Goal: Task Accomplishment & Management: Complete application form

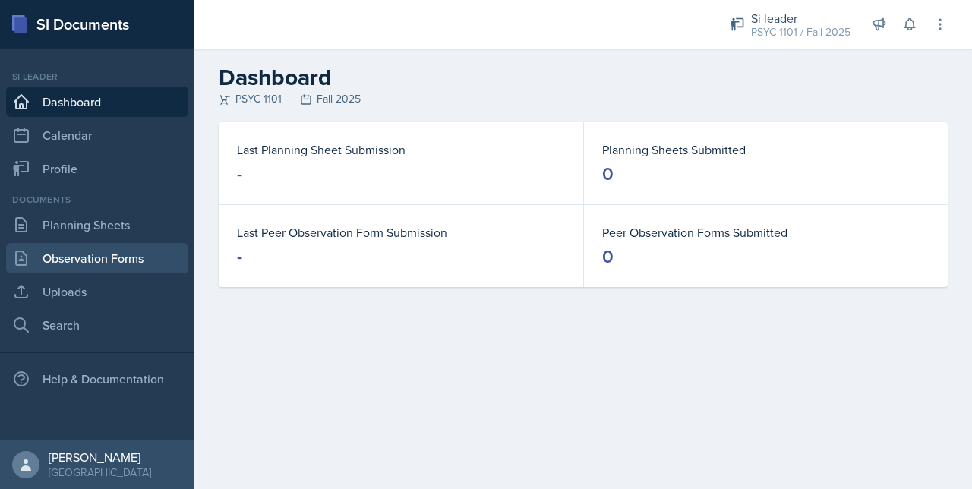
click at [79, 250] on link "Observation Forms" at bounding box center [97, 258] width 182 height 30
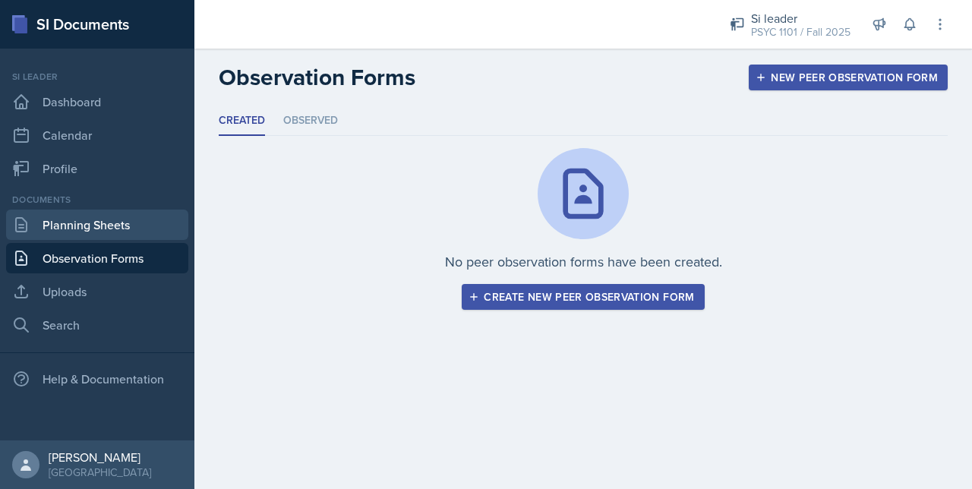
click at [96, 224] on link "Planning Sheets" at bounding box center [97, 225] width 182 height 30
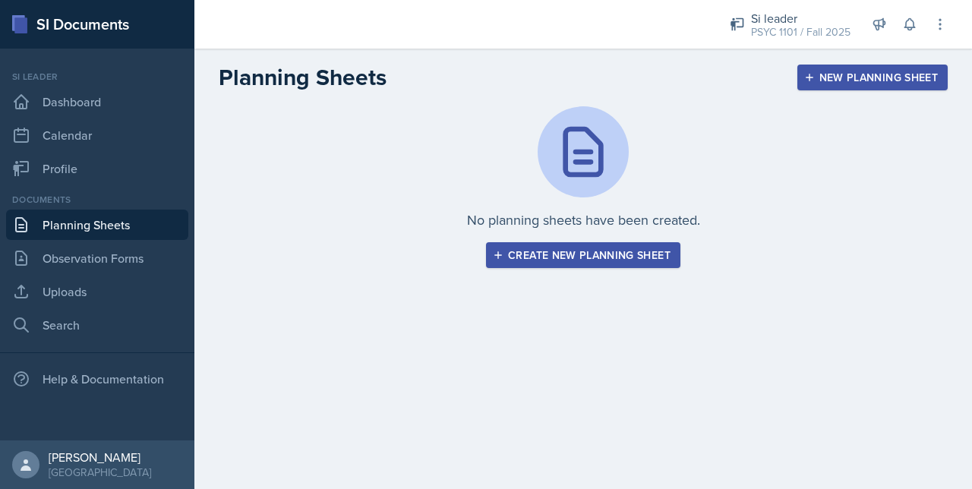
click at [873, 83] on div "New Planning Sheet" at bounding box center [872, 77] width 131 height 12
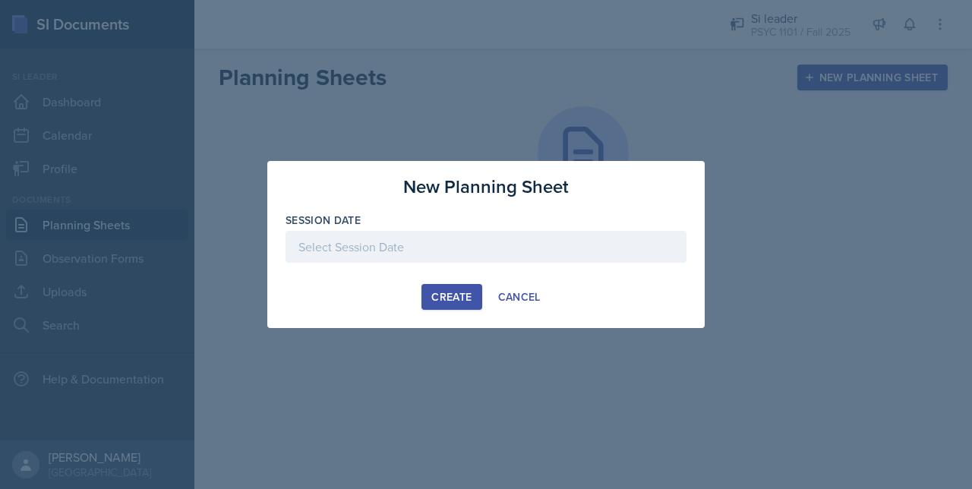
click at [450, 246] on div at bounding box center [485, 247] width 401 height 32
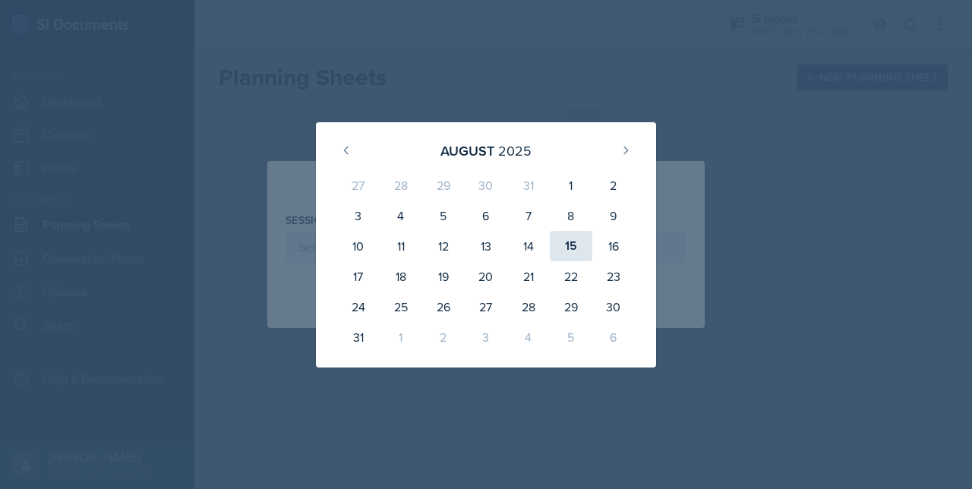
click at [571, 256] on div "15" at bounding box center [571, 246] width 43 height 30
type input "[DATE]"
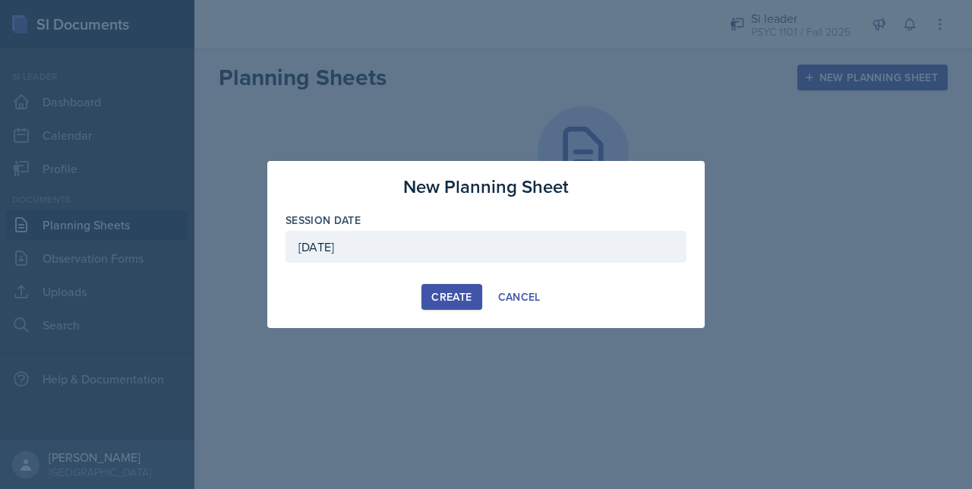
click at [440, 292] on div "Create" at bounding box center [451, 297] width 40 height 12
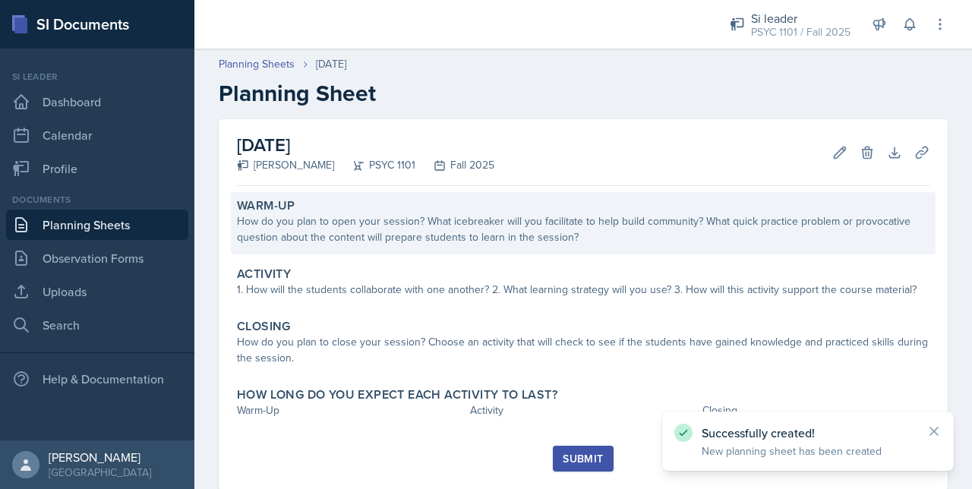
click at [320, 225] on div "How do you plan to open your session? What icebreaker will you facilitate to he…" at bounding box center [583, 229] width 692 height 32
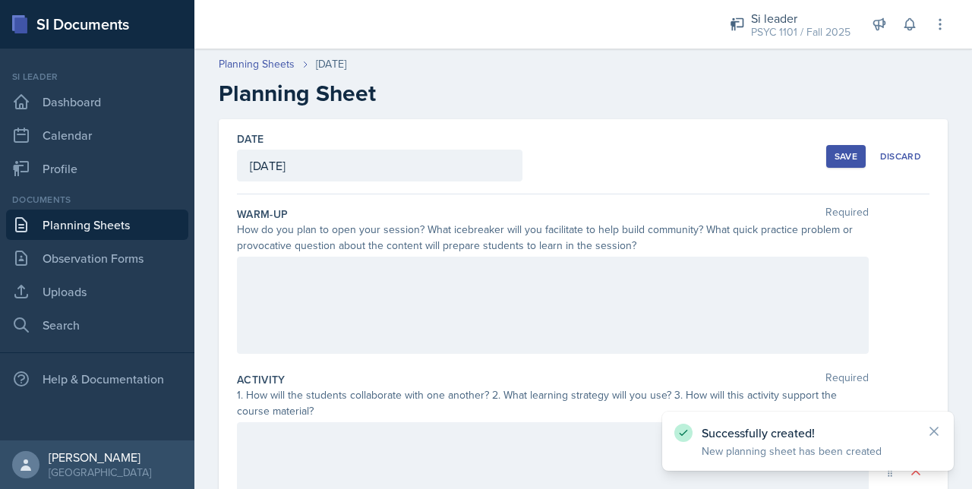
click at [331, 283] on div at bounding box center [553, 305] width 632 height 97
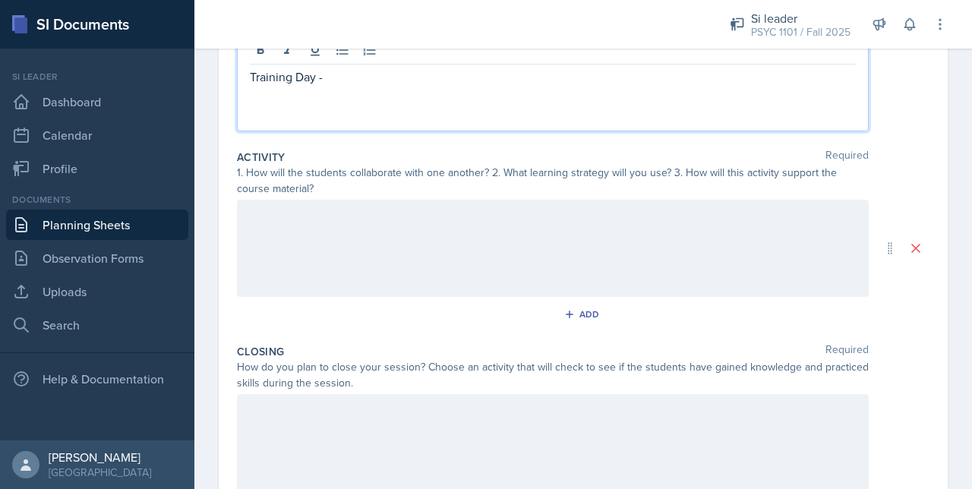
scroll to position [234, 0]
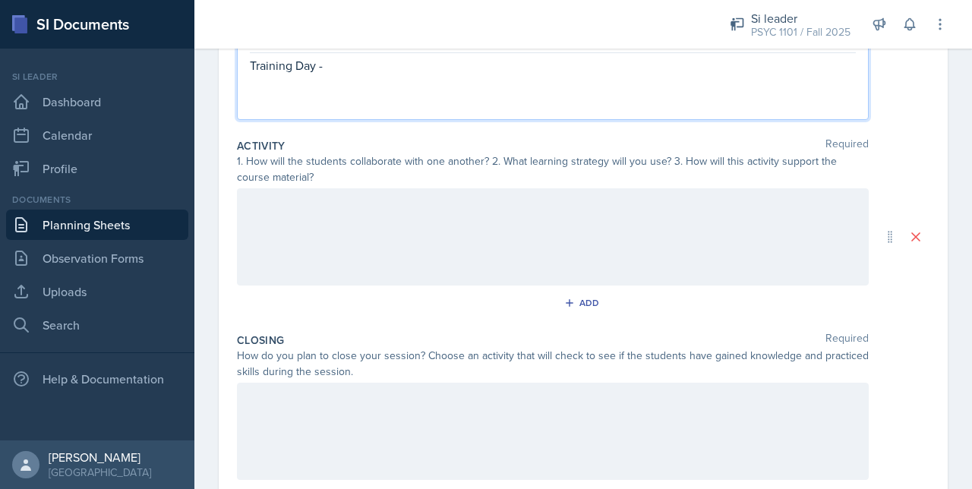
click at [296, 237] on div at bounding box center [553, 236] width 632 height 97
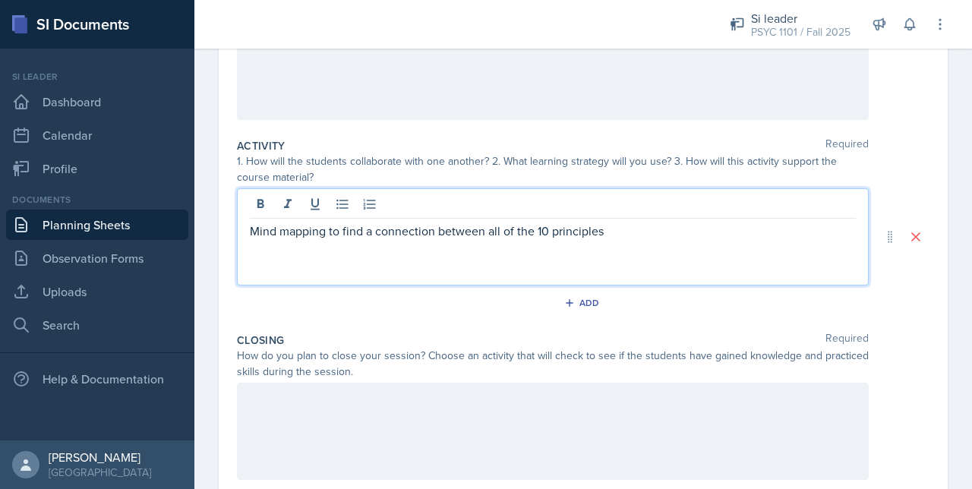
scroll to position [0, 0]
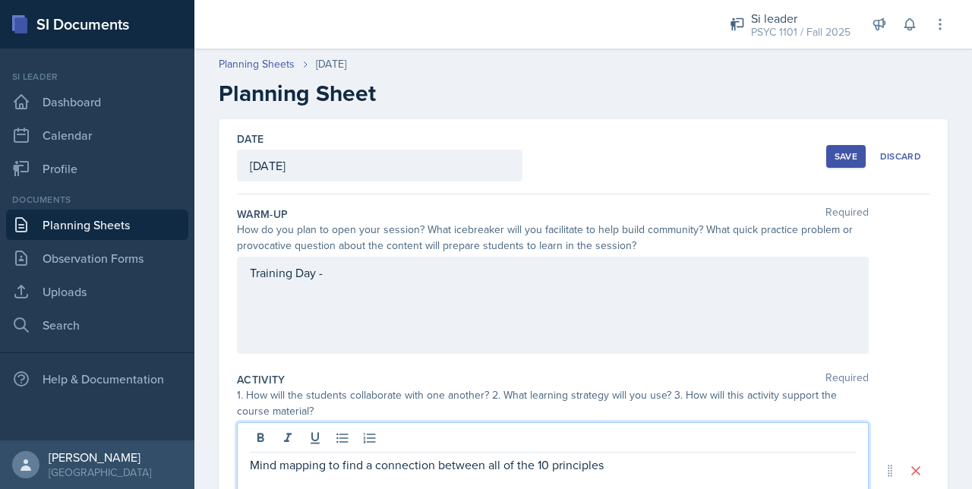
click at [310, 282] on div "Training Day -" at bounding box center [553, 305] width 632 height 97
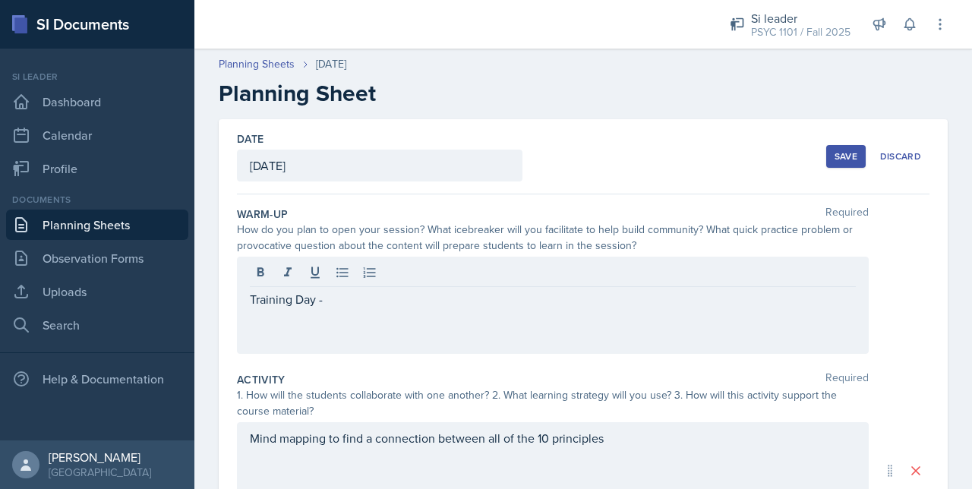
click at [264, 316] on div "Training Day -" at bounding box center [553, 305] width 632 height 97
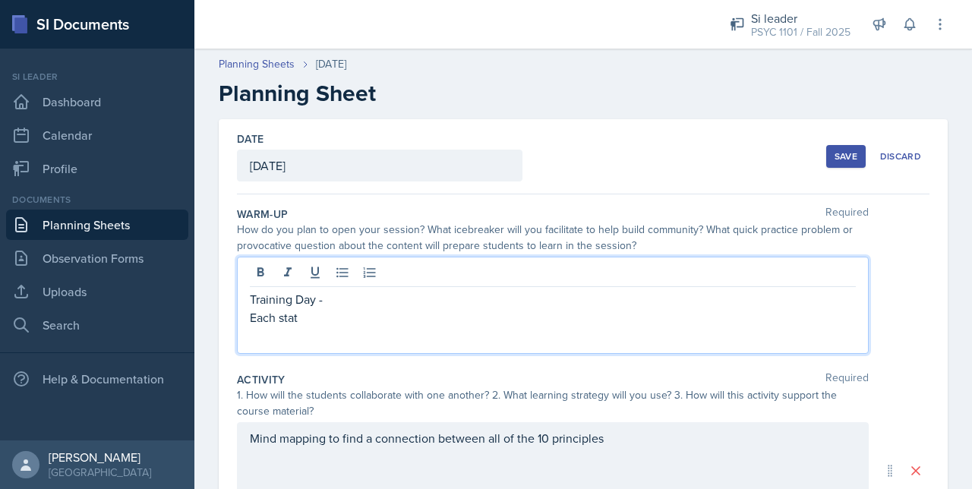
click at [331, 323] on p "Each stat" at bounding box center [553, 317] width 606 height 18
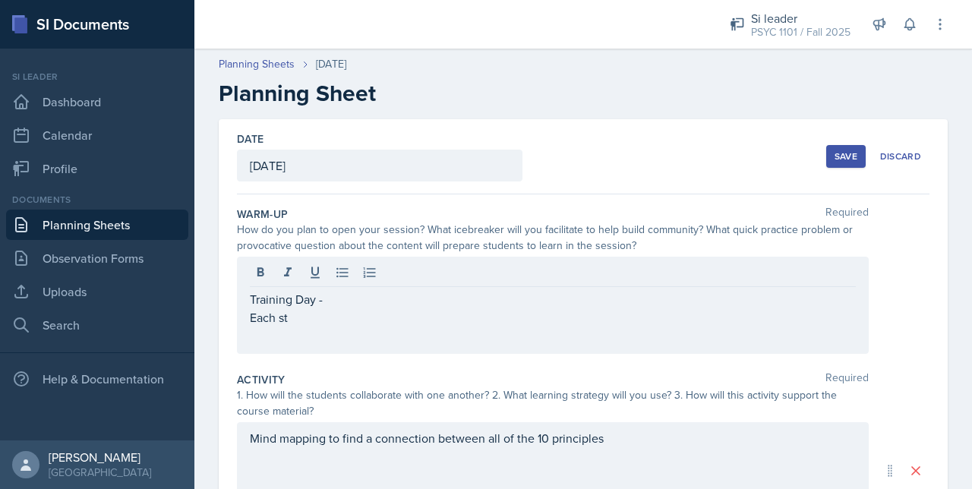
drag, startPoint x: 314, startPoint y: 326, endPoint x: 250, endPoint y: 318, distance: 63.5
click at [250, 318] on div "Training Day - Each st" at bounding box center [553, 305] width 632 height 97
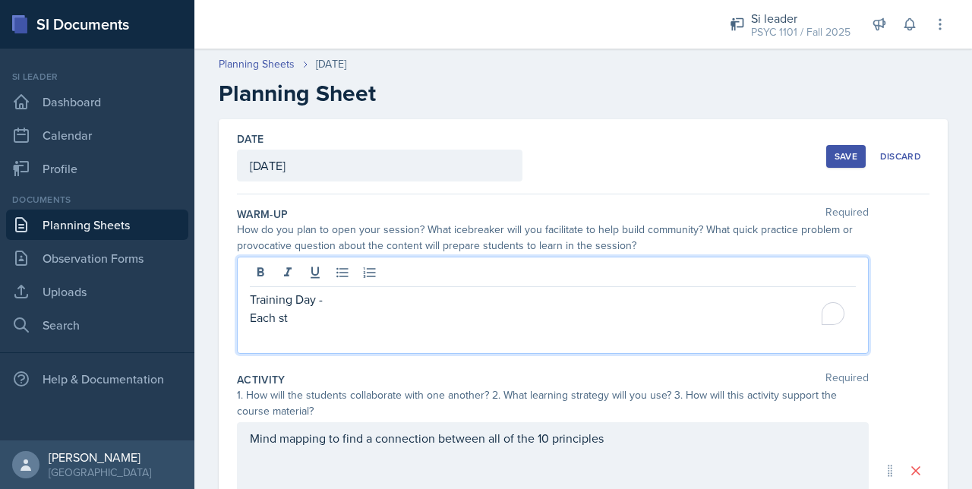
click at [250, 318] on p "Each st" at bounding box center [553, 317] width 606 height 18
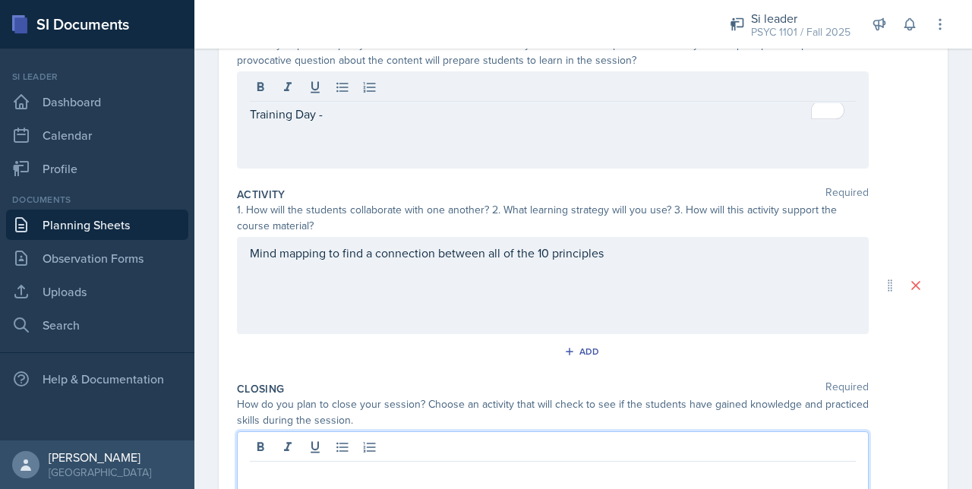
click at [259, 465] on p at bounding box center [553, 474] width 606 height 18
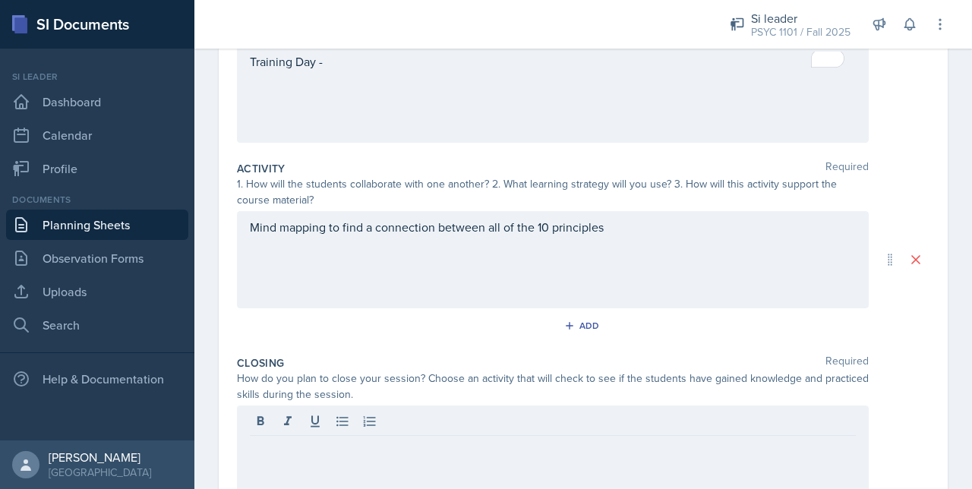
click at [342, 277] on div "Mind mapping to find a connection between all of the 10 principles" at bounding box center [553, 259] width 632 height 97
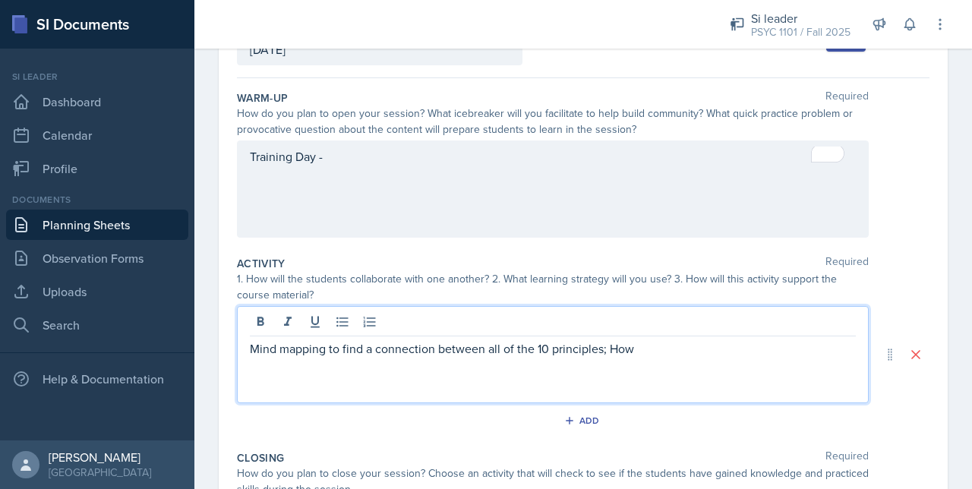
scroll to position [0, 0]
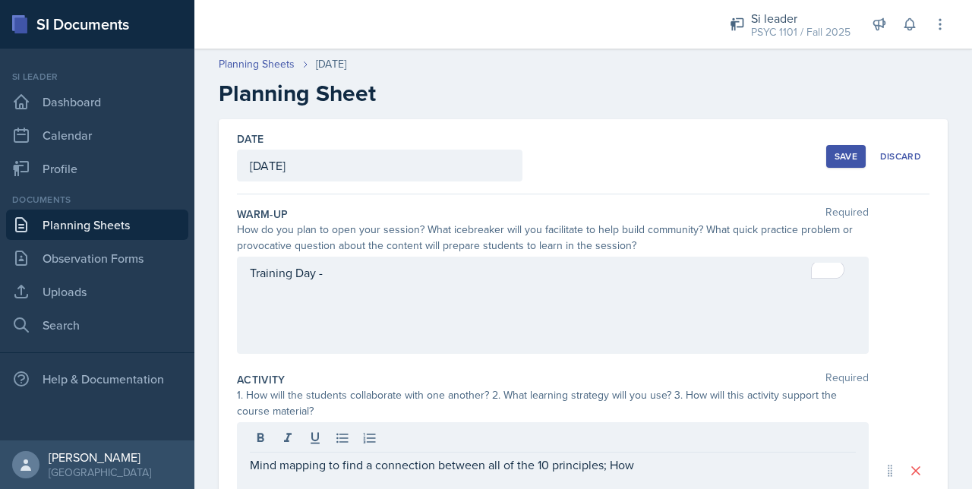
click at [339, 294] on div "Training Day -" at bounding box center [553, 305] width 632 height 97
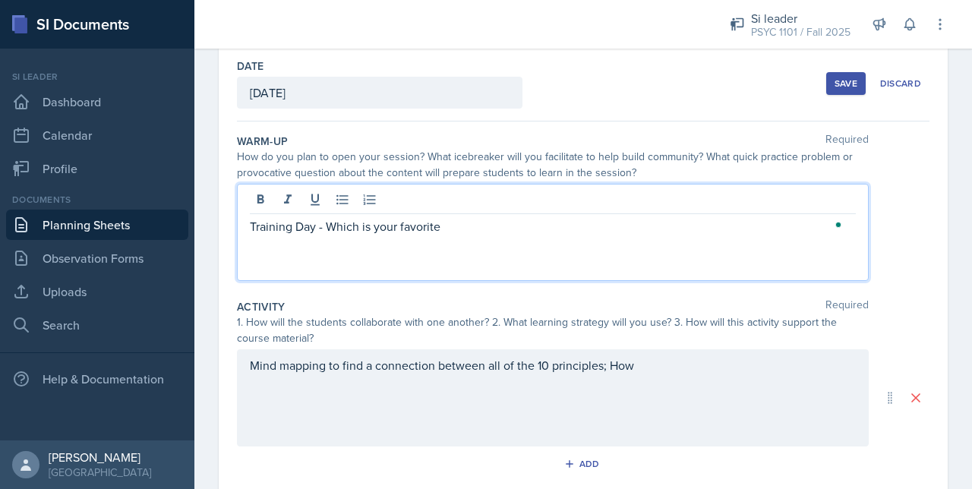
scroll to position [99, 0]
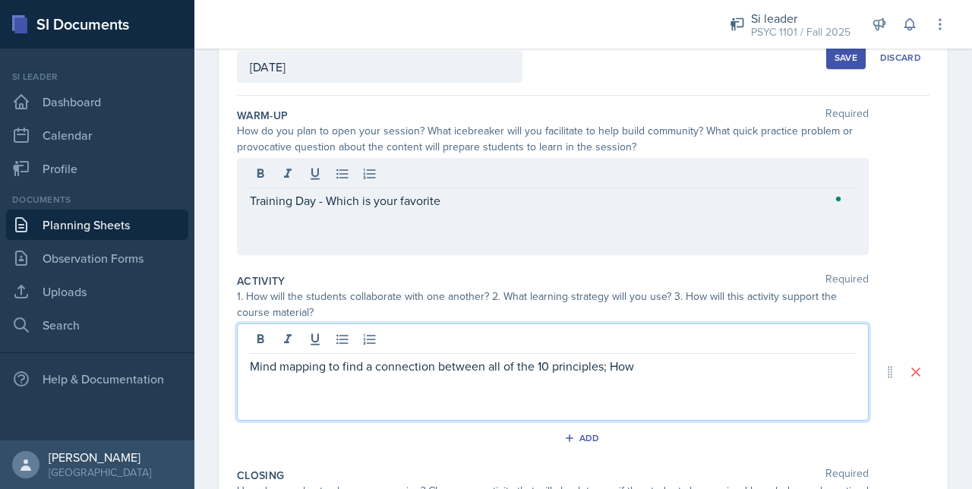
click at [651, 365] on p "Mind mapping to find a connection between all of the 10 principles; How" at bounding box center [553, 366] width 606 height 18
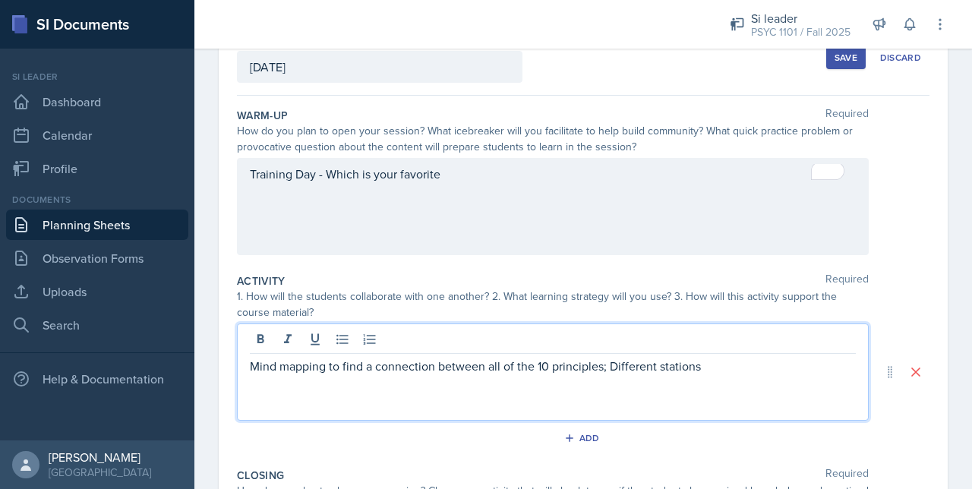
click at [465, 203] on div "Training Day - Which is your favorite" at bounding box center [553, 206] width 632 height 97
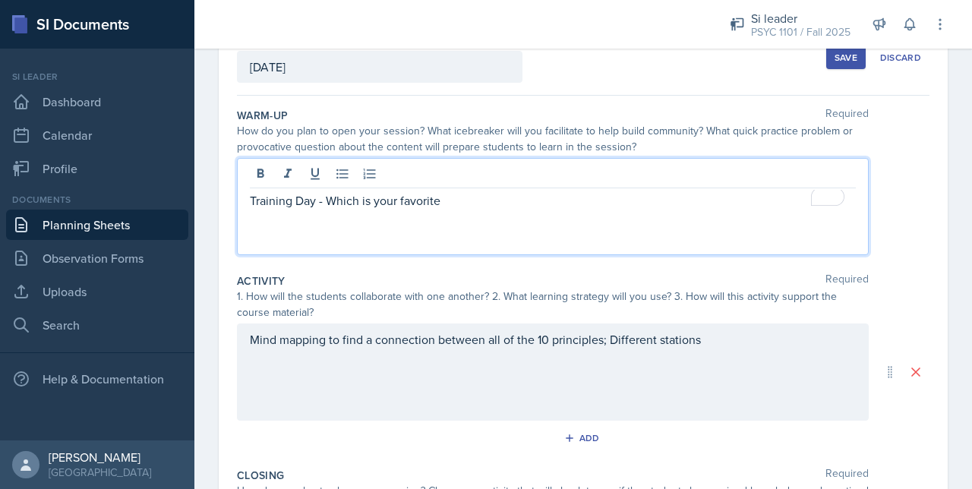
scroll to position [125, 0]
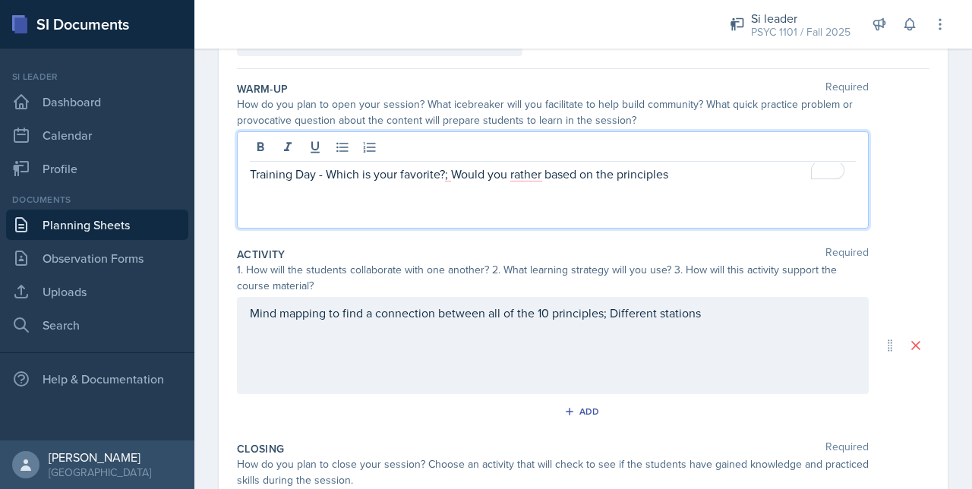
click at [711, 320] on div "Mind mapping to find a connection between all of the 10 principles; Different s…" at bounding box center [553, 345] width 632 height 97
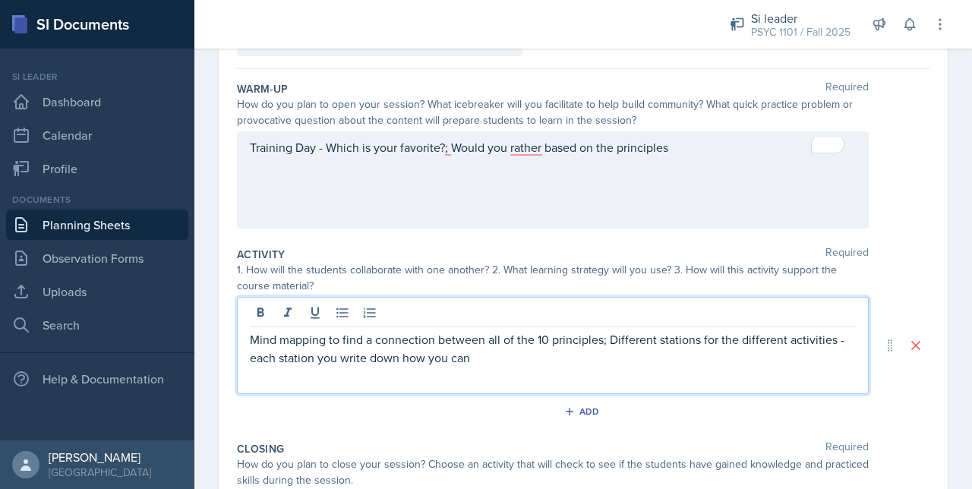
click at [480, 358] on p "Mind mapping to find a connection between all of the 10 principles; Different s…" at bounding box center [553, 348] width 606 height 36
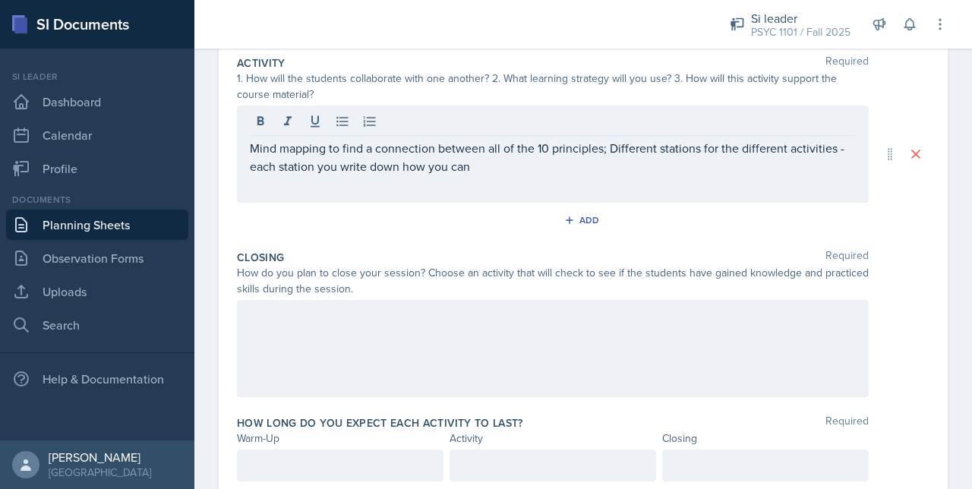
click at [361, 338] on div at bounding box center [553, 348] width 632 height 97
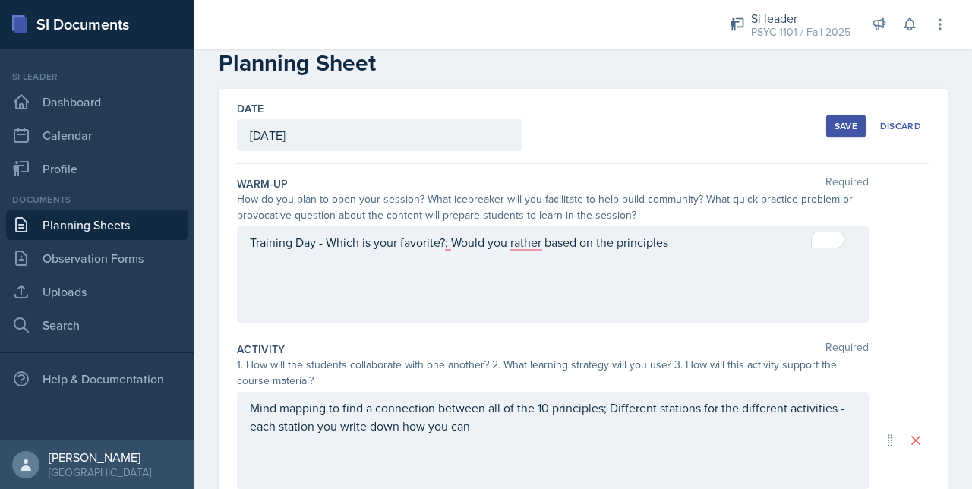
scroll to position [17, 0]
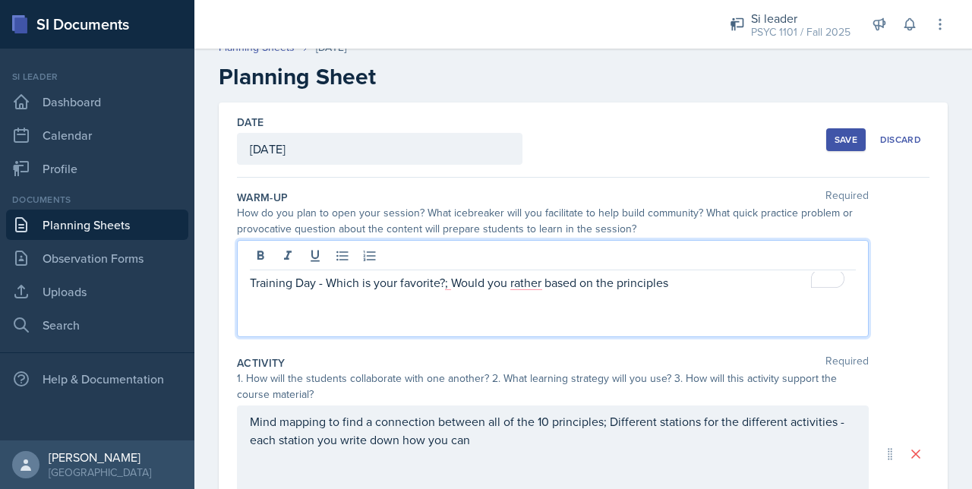
click at [673, 263] on div "Training Day - Which is your favorite?; Would you rather based on the principles" at bounding box center [553, 288] width 632 height 97
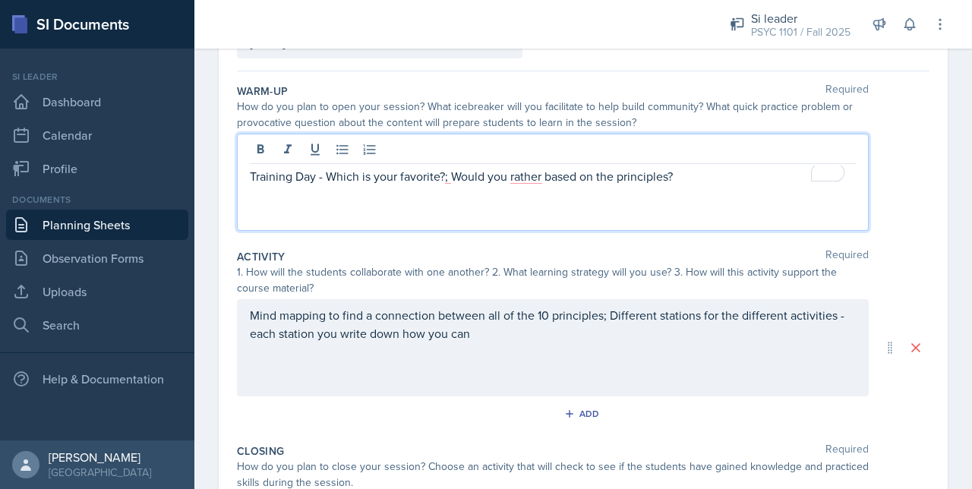
scroll to position [126, 0]
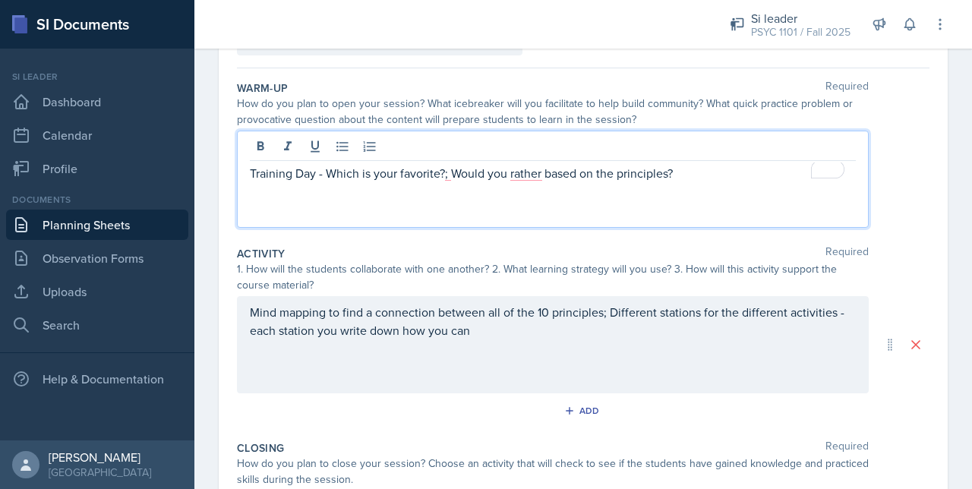
click at [525, 174] on p "Training Day - Which is your favorite?; Would you rather based on the principle…" at bounding box center [553, 173] width 606 height 18
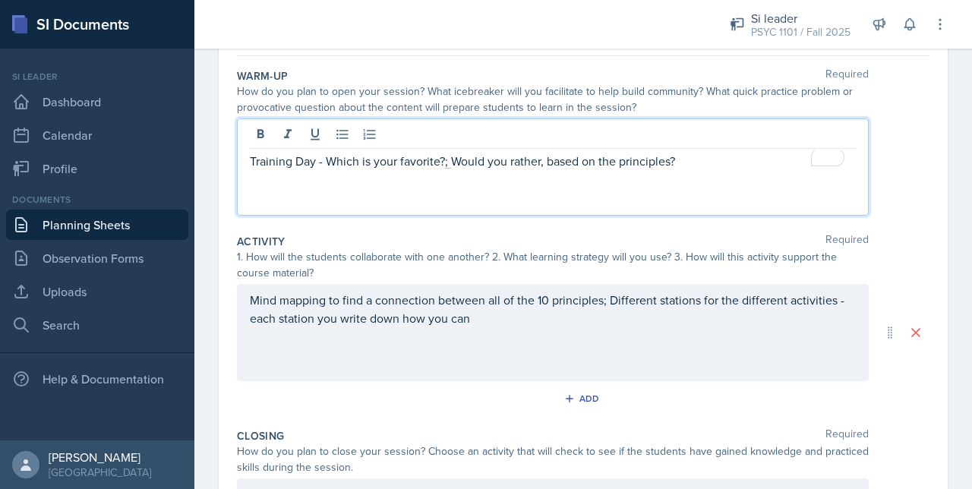
scroll to position [140, 0]
click at [447, 159] on p "Training Day - Which is your favorite?; Would you rather, based on the principl…" at bounding box center [553, 159] width 606 height 18
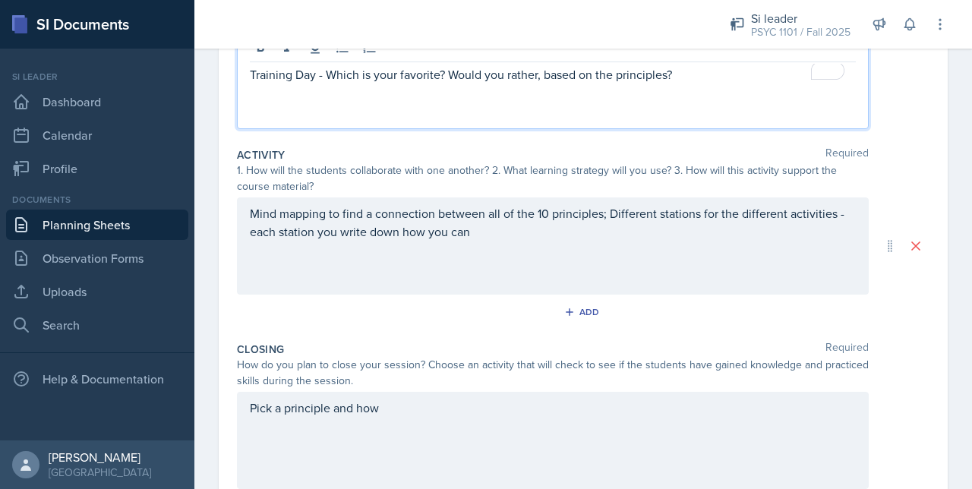
scroll to position [222, 0]
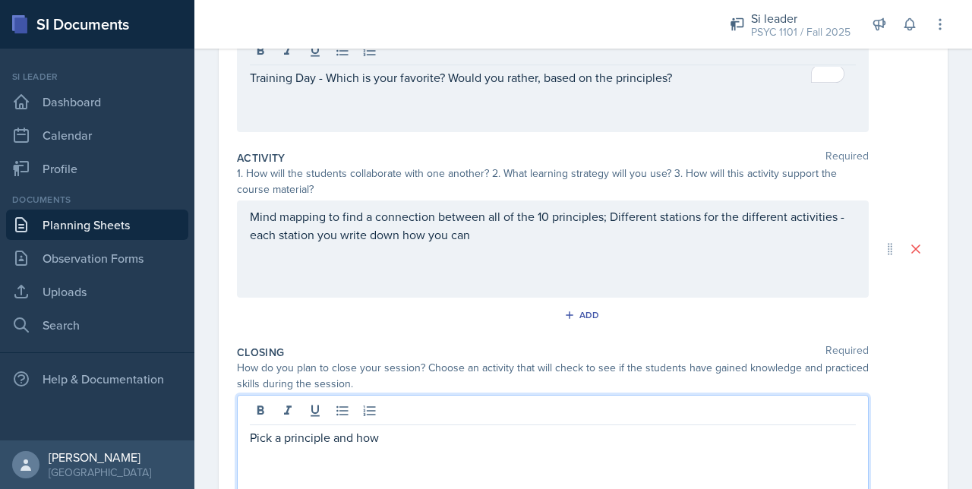
click at [402, 410] on div "Pick a principle and how" at bounding box center [553, 443] width 632 height 97
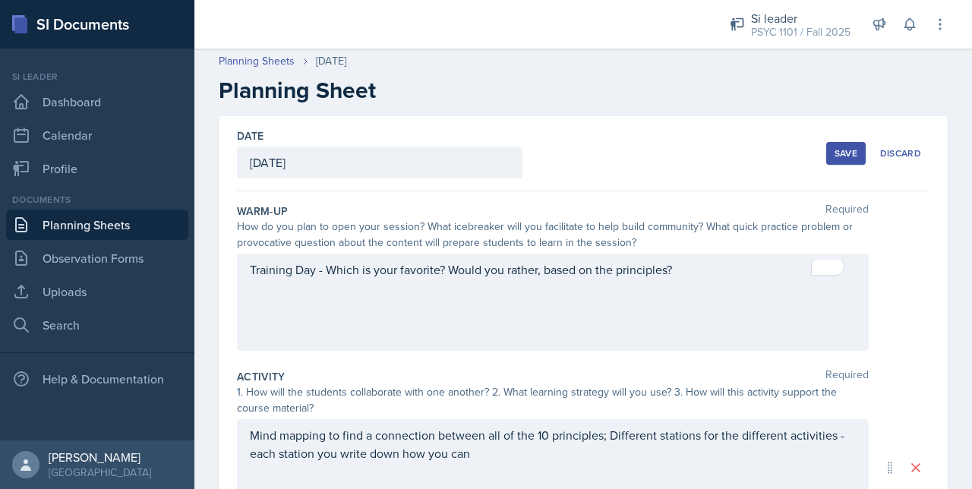
scroll to position [0, 0]
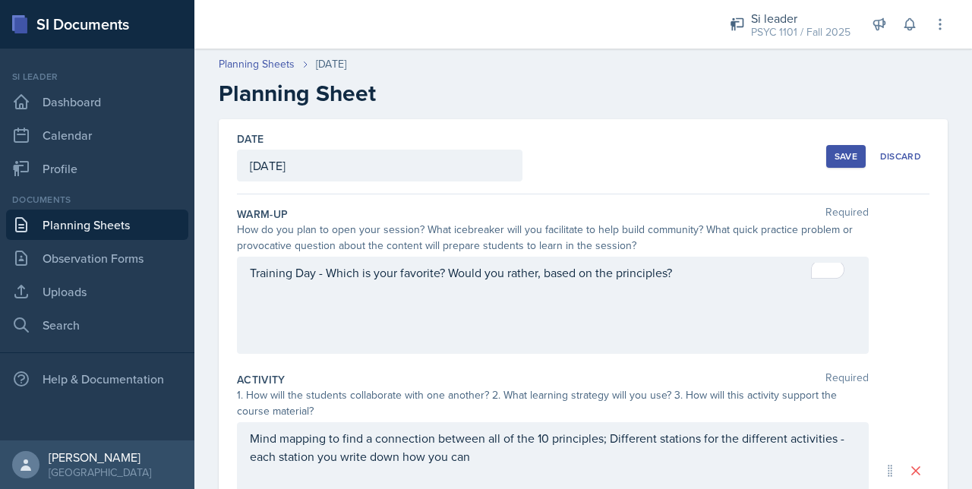
click at [359, 276] on div "Training Day - Which is your favorite? Would you rather, based on the principle…" at bounding box center [553, 305] width 632 height 97
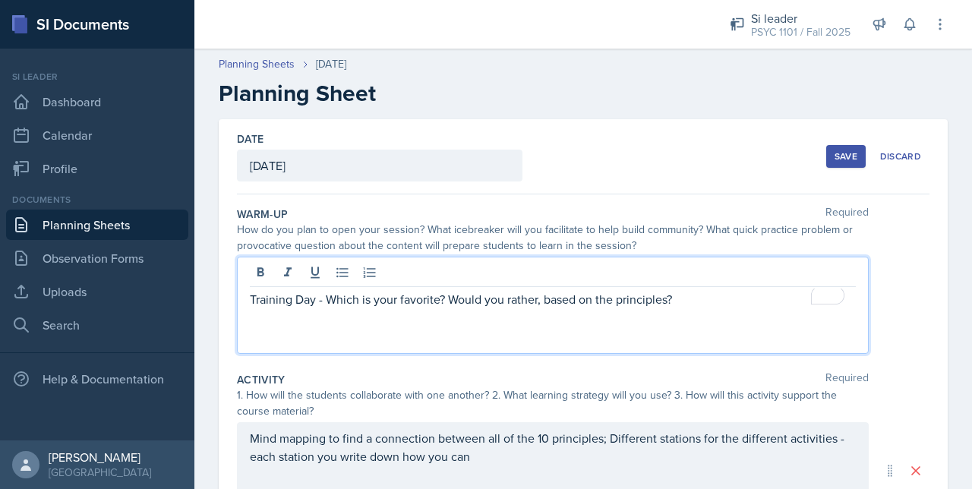
click at [323, 320] on div "Training Day - Which is your favorite? Would you rather, based on the principle…" at bounding box center [553, 305] width 632 height 97
click at [669, 301] on p "Training Day - Which is your favorite? Would you rather, based on the principle…" at bounding box center [553, 299] width 606 height 18
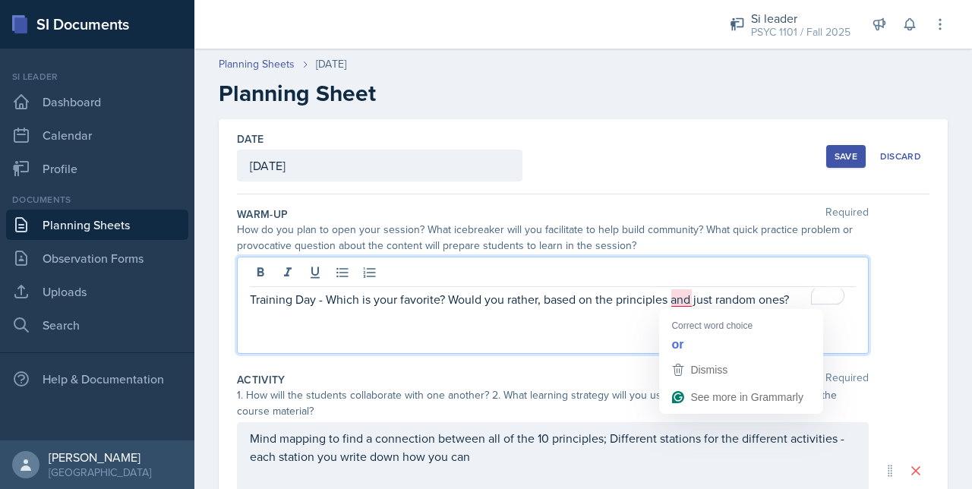
click at [681, 295] on p "Training Day - Which is your favorite? Would you rather, based on the principle…" at bounding box center [553, 299] width 606 height 18
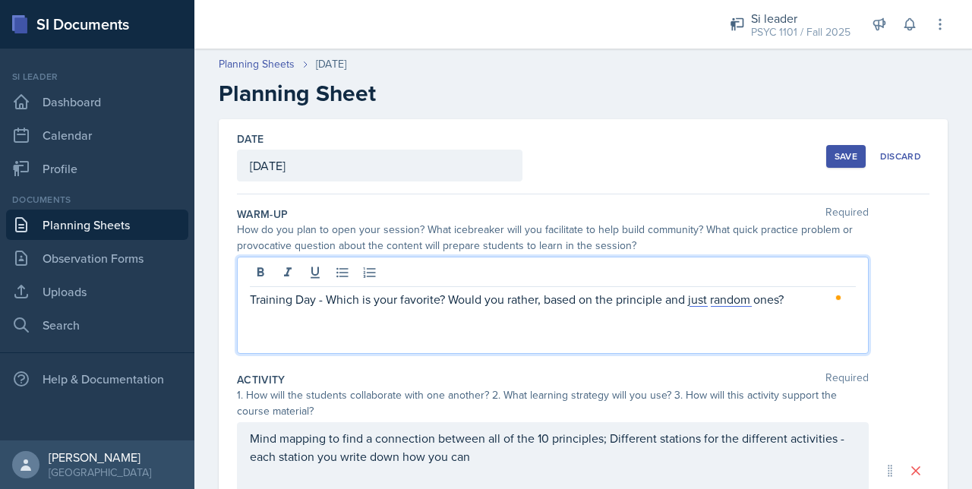
click at [709, 298] on p "Training Day - Which is your favorite? Would you rather, based on the principle…" at bounding box center [553, 299] width 606 height 18
click at [698, 298] on p "Training Day - Which is your favorite? Would you rather, based on the principle…" at bounding box center [553, 299] width 606 height 18
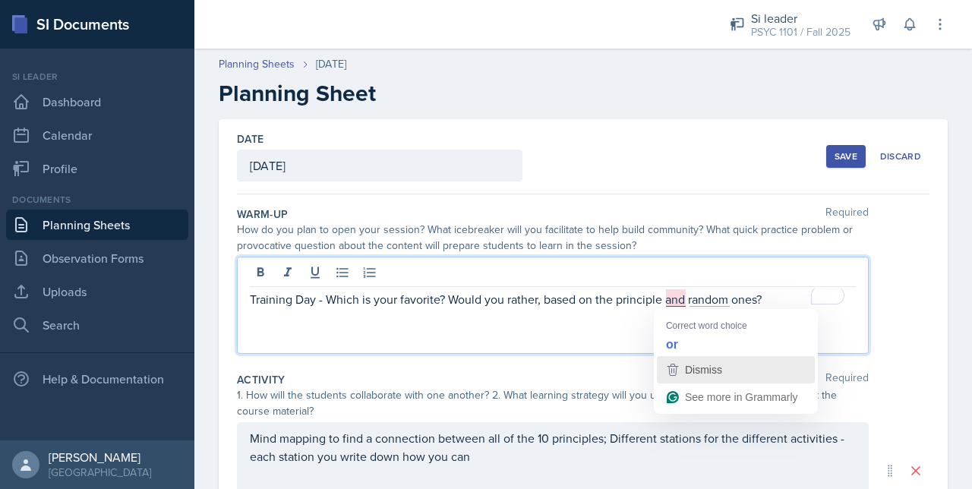
click at [670, 363] on icon "button" at bounding box center [672, 370] width 18 height 18
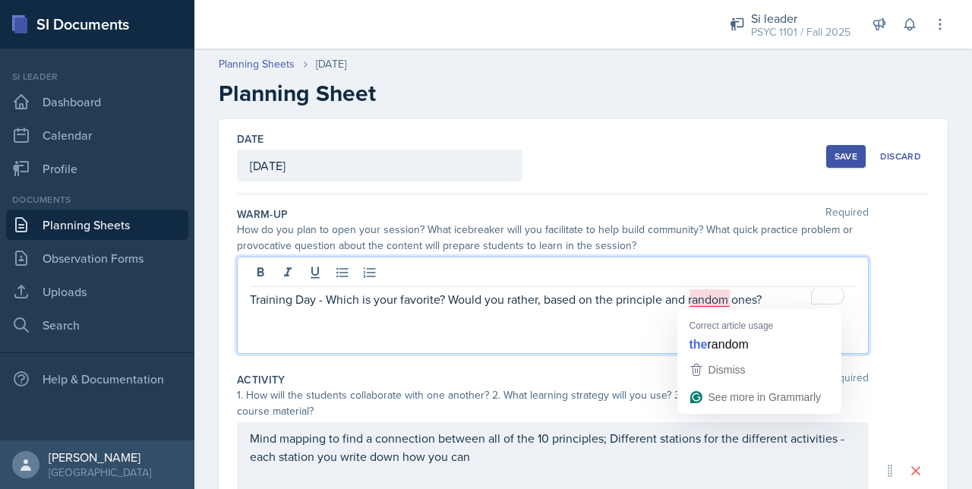
click at [693, 300] on p "Training Day - Which is your favorite? Would you rather, based on the principle…" at bounding box center [553, 299] width 606 height 18
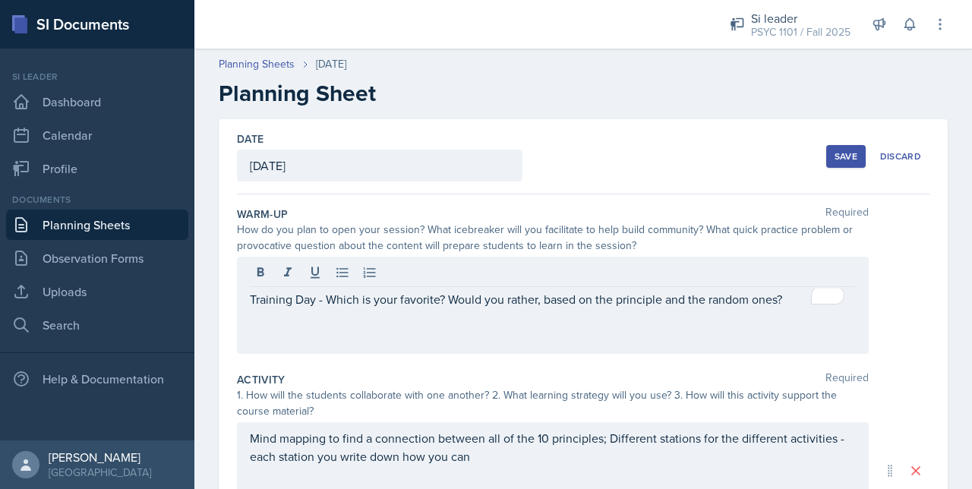
click at [607, 345] on div "Training Day - Which is your favorite? Would you rather, based on the principle…" at bounding box center [553, 305] width 632 height 97
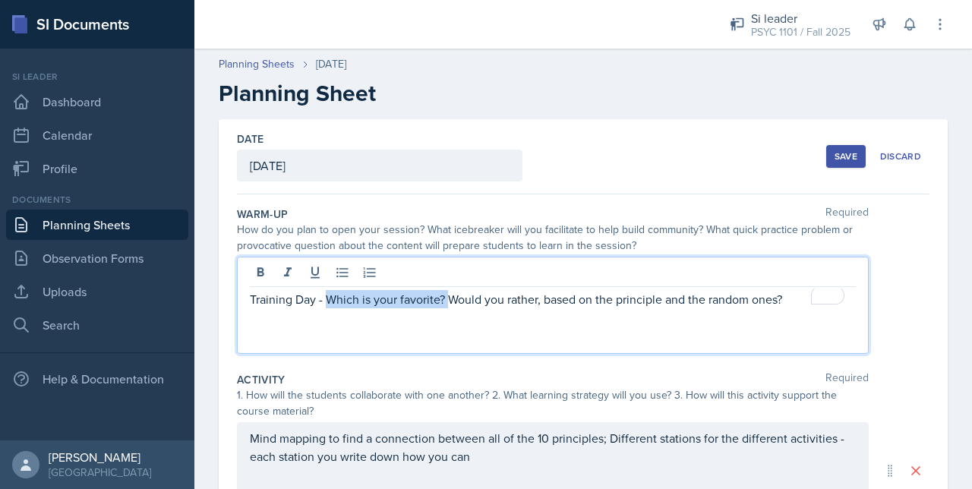
drag, startPoint x: 449, startPoint y: 297, endPoint x: 326, endPoint y: 315, distance: 123.6
click at [326, 315] on div "Training Day - Which is your favorite? Would you rather, based on the principle…" at bounding box center [553, 305] width 632 height 97
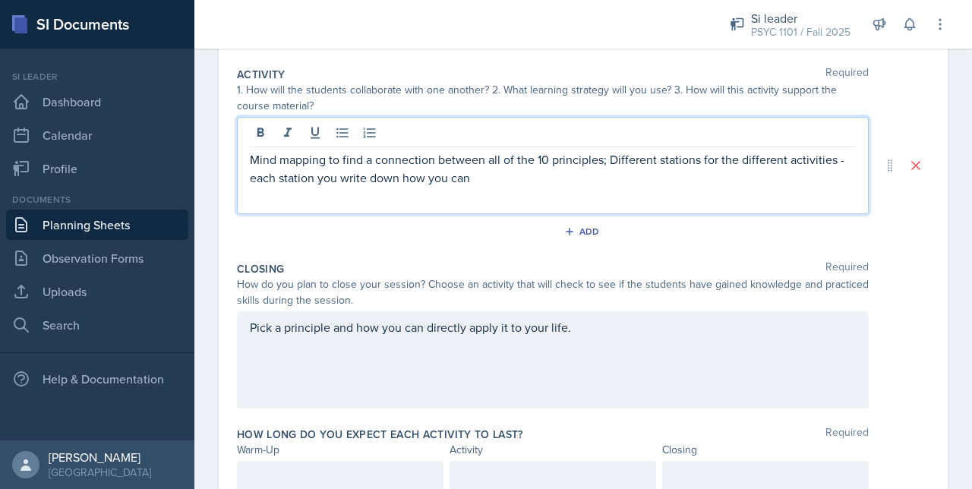
scroll to position [332, 0]
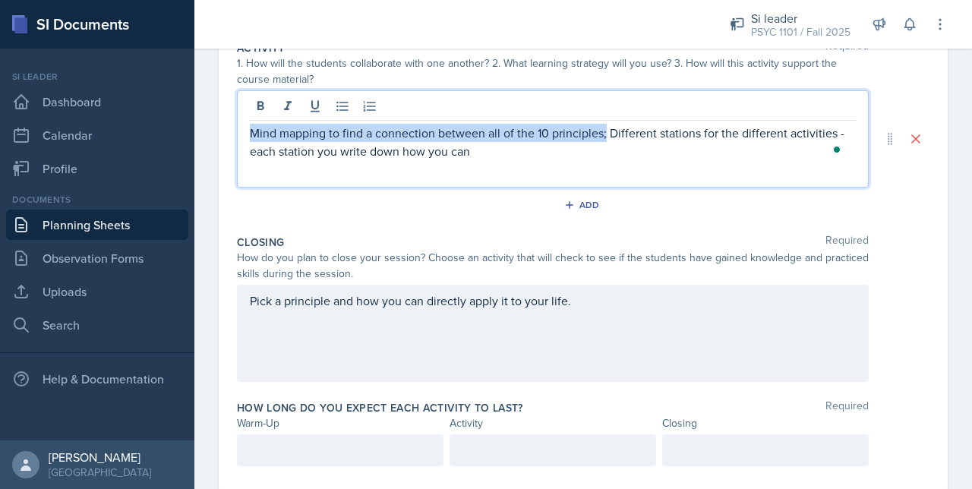
drag, startPoint x: 603, startPoint y: 132, endPoint x: 235, endPoint y: 128, distance: 368.2
click at [235, 128] on div "Date [DATE] [DATE] 27 28 29 30 31 1 2 3 4 5 6 7 8 9 10 11 12 13 14 15 16 17 18 …" at bounding box center [583, 138] width 729 height 703
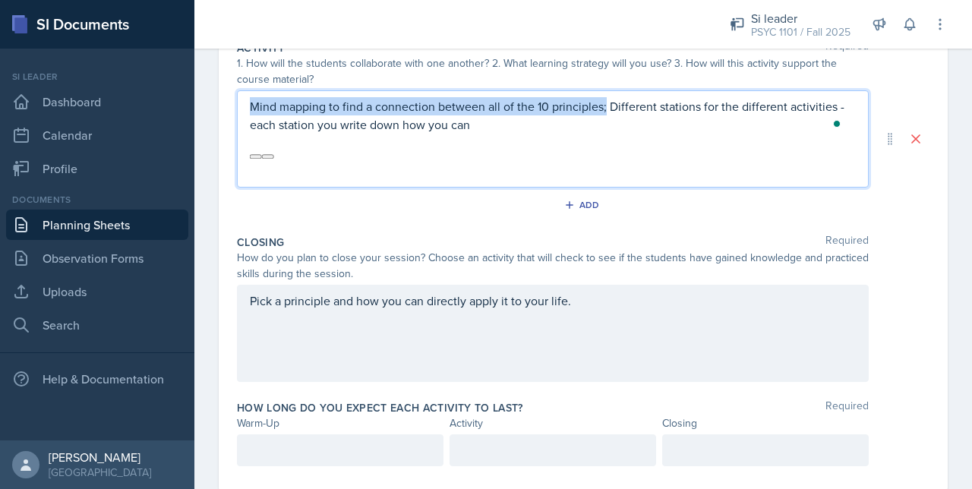
scroll to position [305, 0]
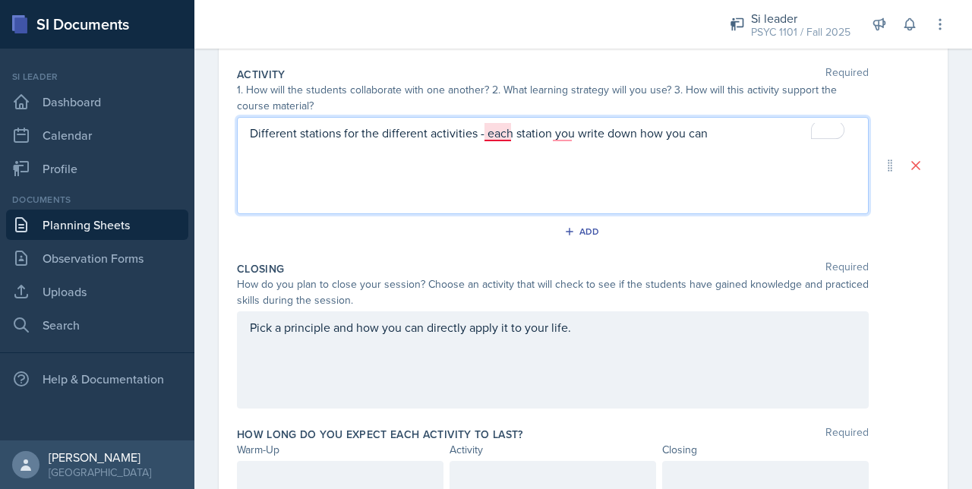
click at [498, 135] on p "Different stations for the different activities - each station you write down h…" at bounding box center [553, 133] width 606 height 18
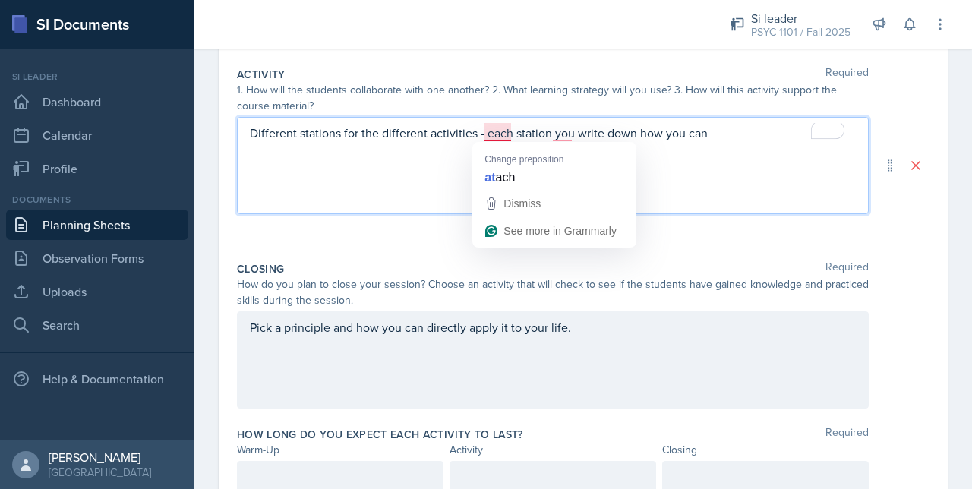
click at [711, 139] on p "Different stations for the different activities - each station you write down h…" at bounding box center [553, 133] width 606 height 18
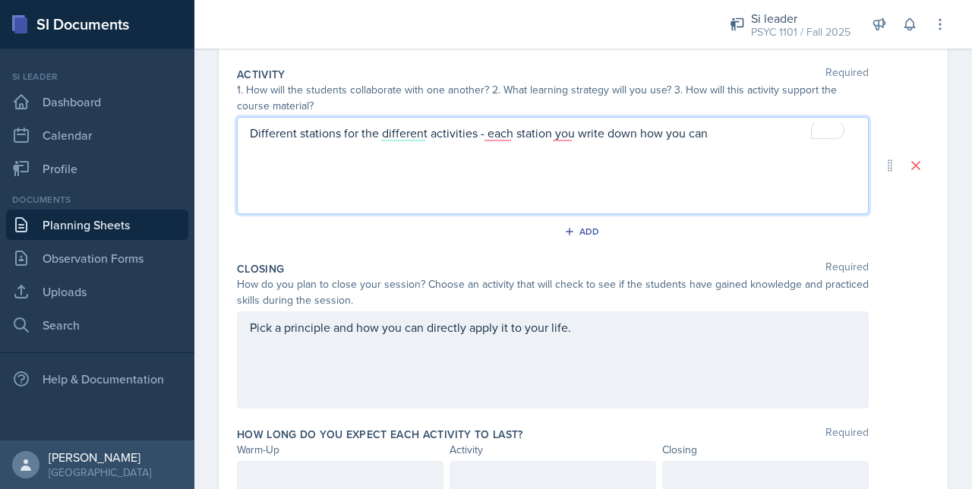
drag, startPoint x: 711, startPoint y: 139, endPoint x: 485, endPoint y: 143, distance: 225.5
click at [485, 143] on div "Different stations for the different activities - each station you write down h…" at bounding box center [553, 165] width 632 height 97
click at [454, 130] on p "Different stations for the different activities - each station you write down h…" at bounding box center [553, 133] width 606 height 18
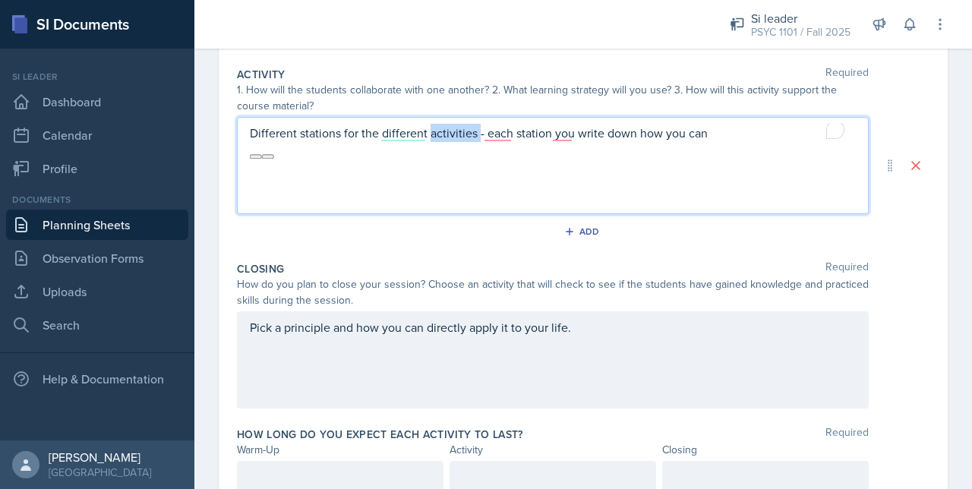
click at [435, 134] on p "Different stations for the different activities - each station you write down h…" at bounding box center [553, 133] width 606 height 18
drag, startPoint x: 492, startPoint y: 131, endPoint x: 710, endPoint y: 137, distance: 217.9
click at [710, 137] on p "Different stations for the different principles - each station you write down h…" at bounding box center [553, 133] width 606 height 18
click at [393, 131] on p "Different stations for the different principles - write a scenario for each pri…" at bounding box center [553, 133] width 606 height 18
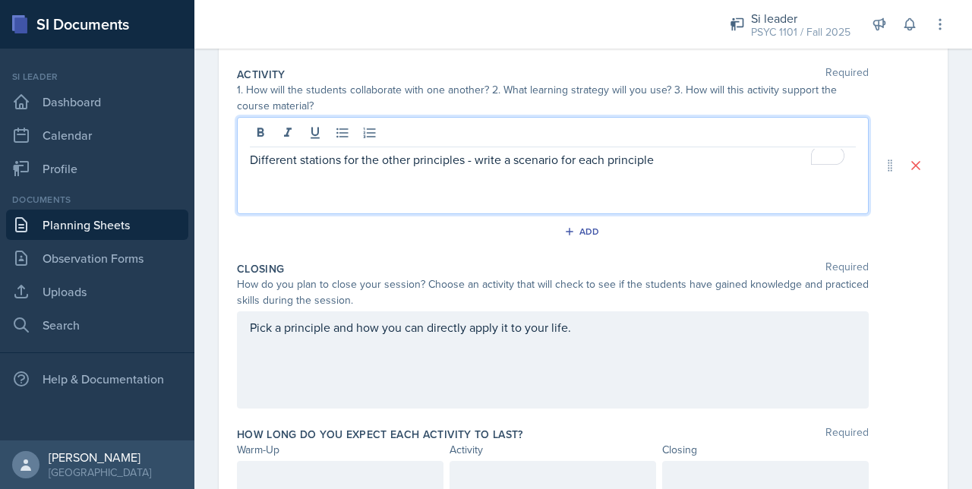
scroll to position [332, 0]
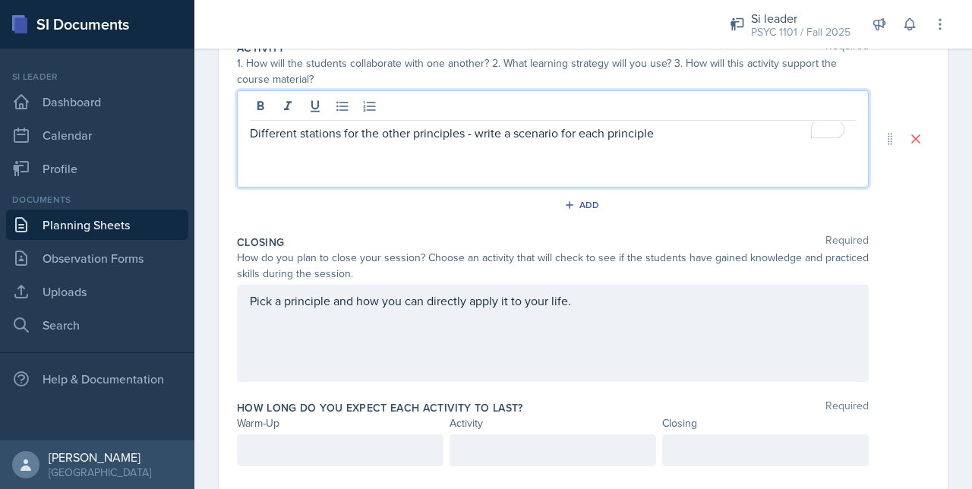
click at [674, 130] on p "Different stations for the other principles - write a scenario for each princip…" at bounding box center [553, 133] width 606 height 18
click at [390, 136] on p "Different stations for the other principles - write a scenario for each princip…" at bounding box center [553, 133] width 606 height 18
click at [401, 135] on p "Different stations for the different principles - write a scenario for each pri…" at bounding box center [553, 133] width 606 height 18
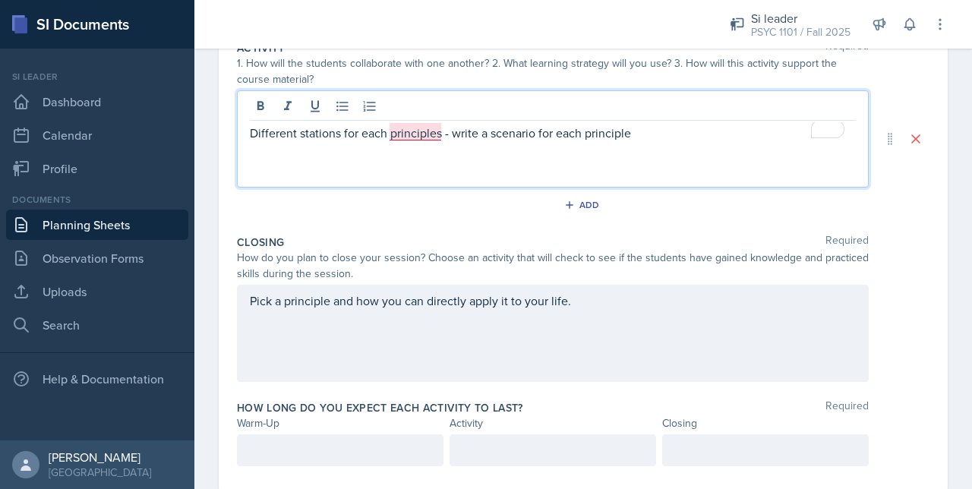
click at [405, 134] on p "Different stations for each principles - write a scenario for each principle" at bounding box center [553, 133] width 606 height 18
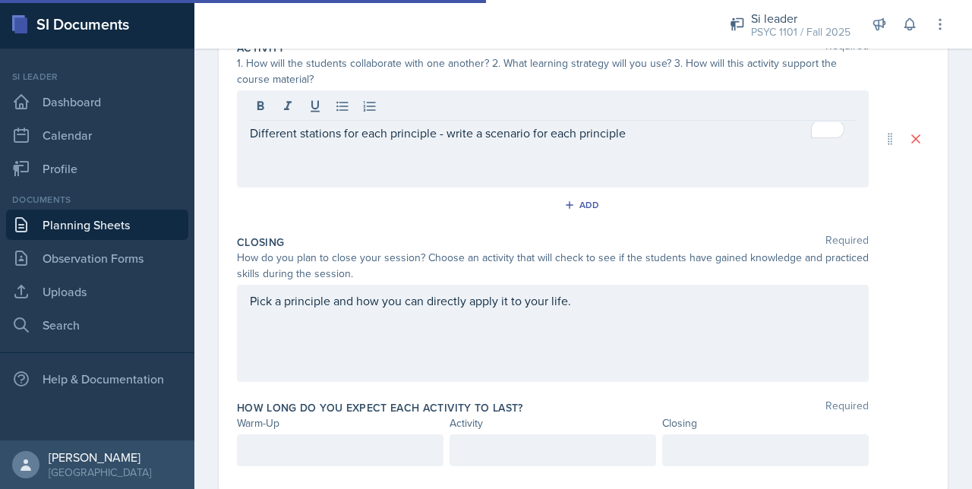
drag, startPoint x: 504, startPoint y: 175, endPoint x: 386, endPoint y: 202, distance: 120.6
click at [386, 202] on div "Add" at bounding box center [583, 208] width 692 height 29
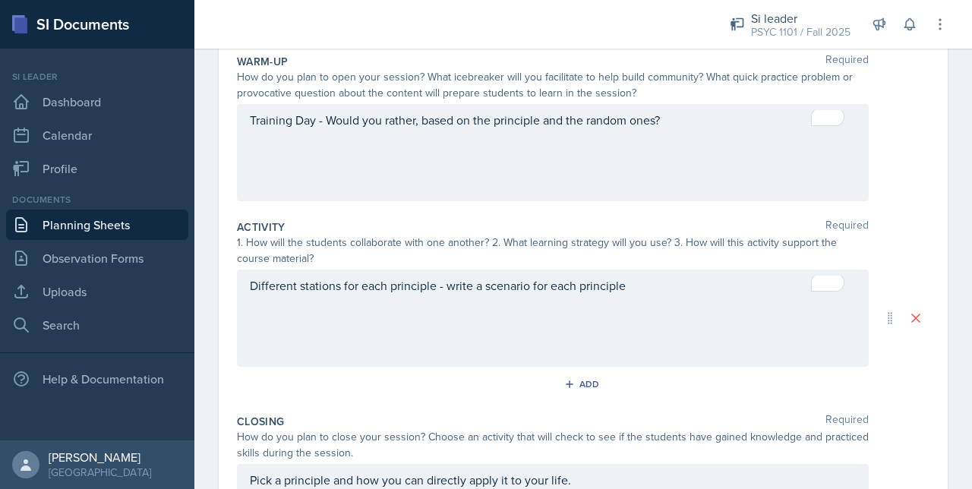
scroll to position [179, 0]
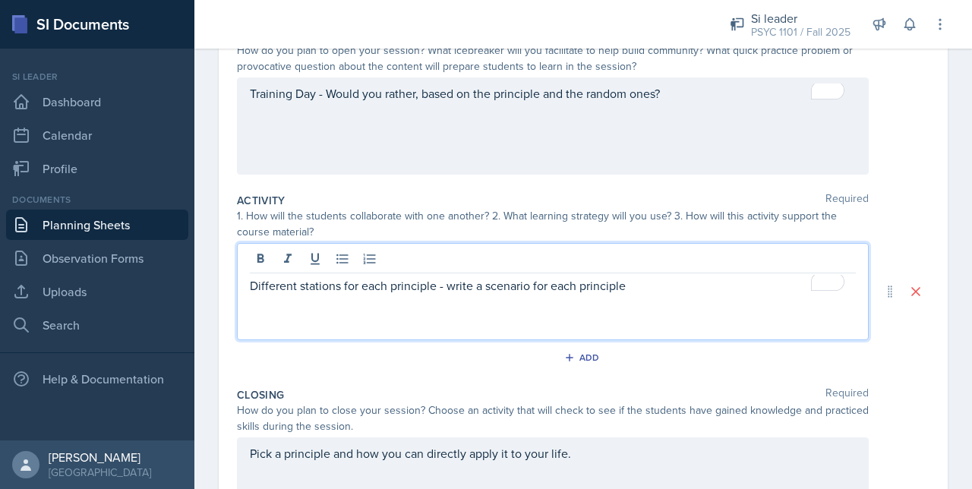
click at [640, 282] on p "Different stations for each principle - write a scenario for each principle" at bounding box center [553, 285] width 606 height 18
click at [445, 288] on p "Different stations for each principle - write a scenario for each principle aft…" at bounding box center [553, 285] width 606 height 18
click at [369, 303] on p "Different stations for each principle - split into groups and have them write a…" at bounding box center [553, 294] width 606 height 36
click at [612, 285] on p "Different stations for each principle - split into groups and have them write a…" at bounding box center [553, 294] width 606 height 36
click at [455, 294] on p "Different stations for each principle - split into groups and have the groups w…" at bounding box center [553, 294] width 606 height 36
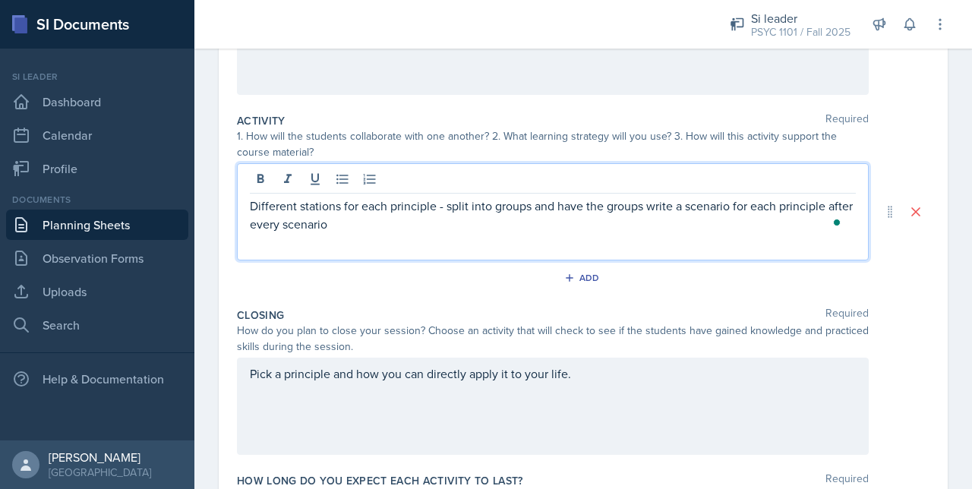
scroll to position [367, 0]
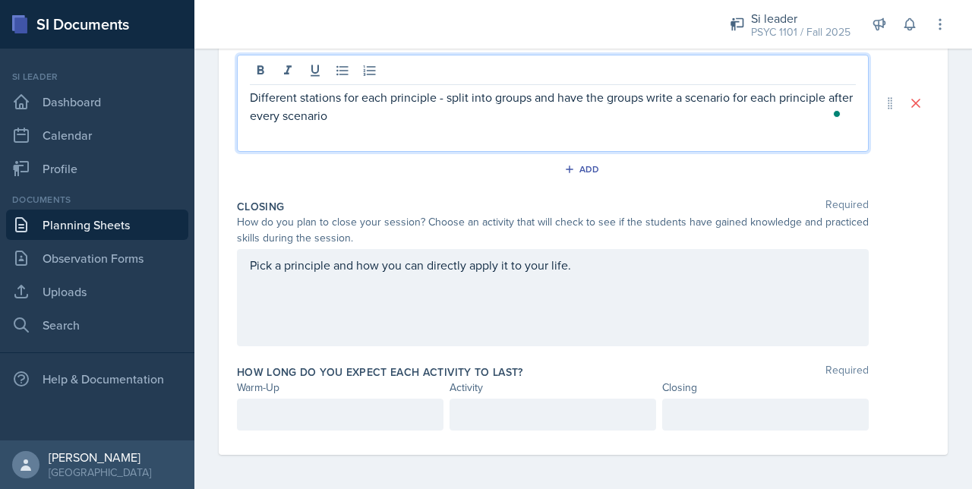
click at [442, 291] on div "Pick a principle and how you can directly apply it to your life." at bounding box center [553, 297] width 632 height 97
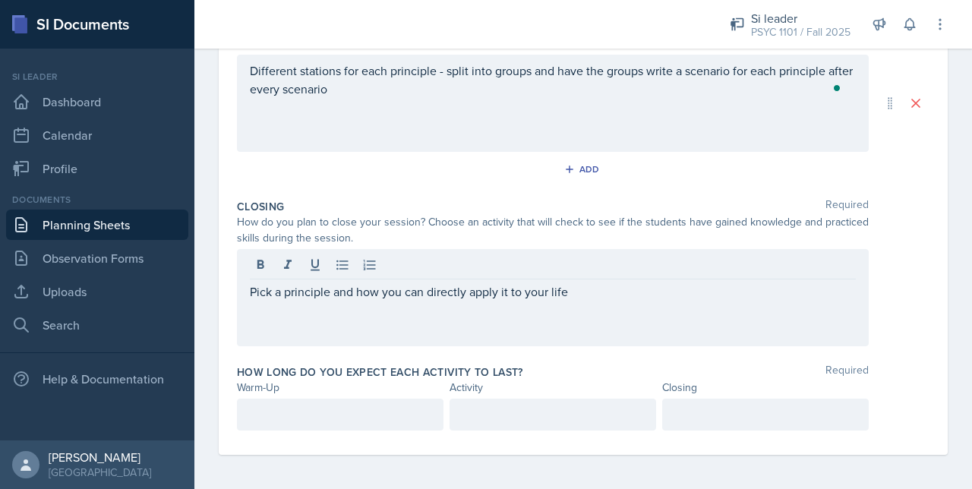
click at [303, 401] on div at bounding box center [340, 415] width 206 height 32
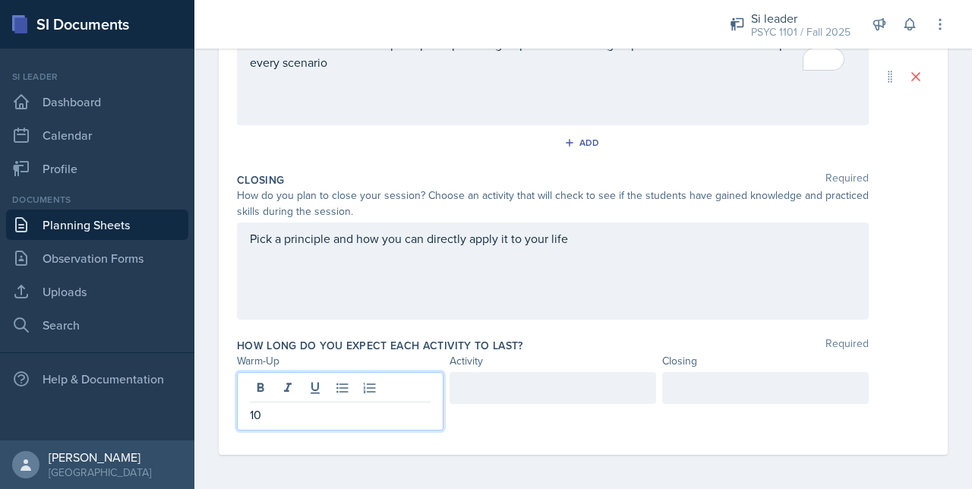
click at [498, 395] on div at bounding box center [552, 388] width 206 height 32
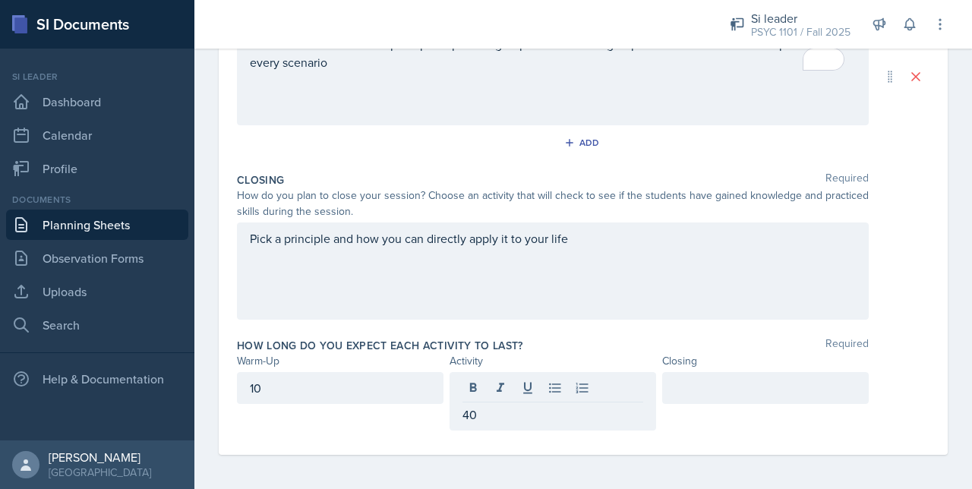
click at [688, 376] on div at bounding box center [765, 388] width 206 height 32
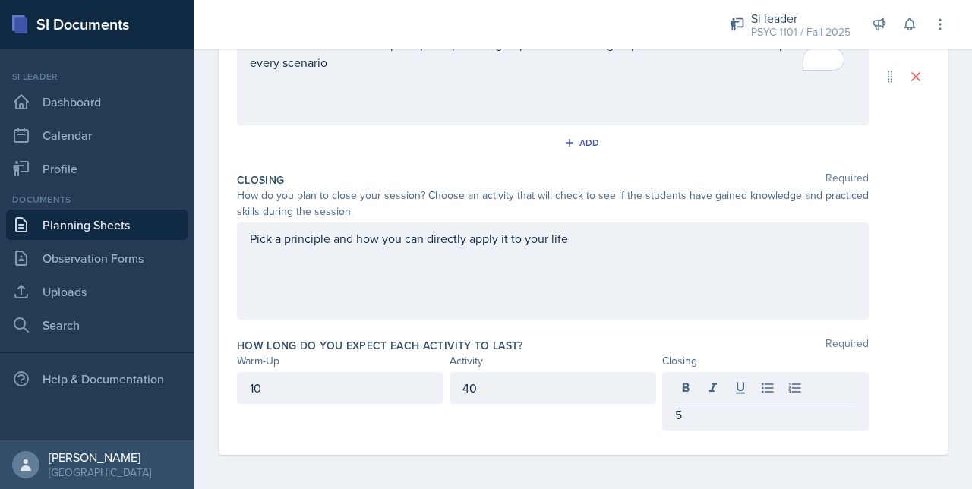
click at [515, 415] on div "40" at bounding box center [552, 401] width 206 height 58
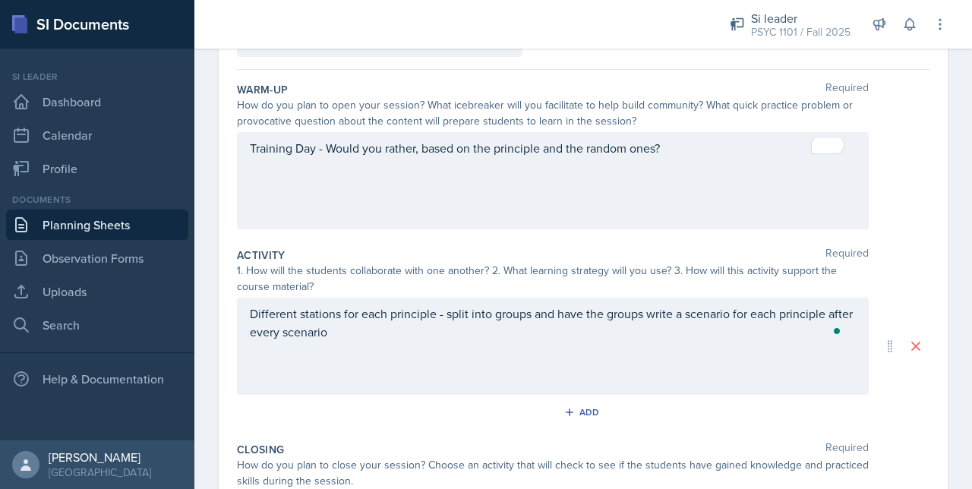
scroll to position [0, 0]
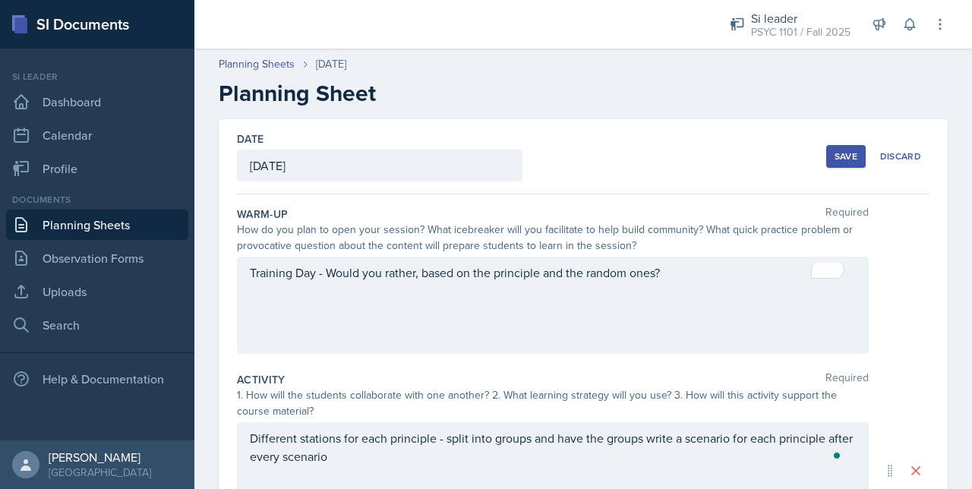
click at [837, 148] on button "Save" at bounding box center [845, 156] width 39 height 23
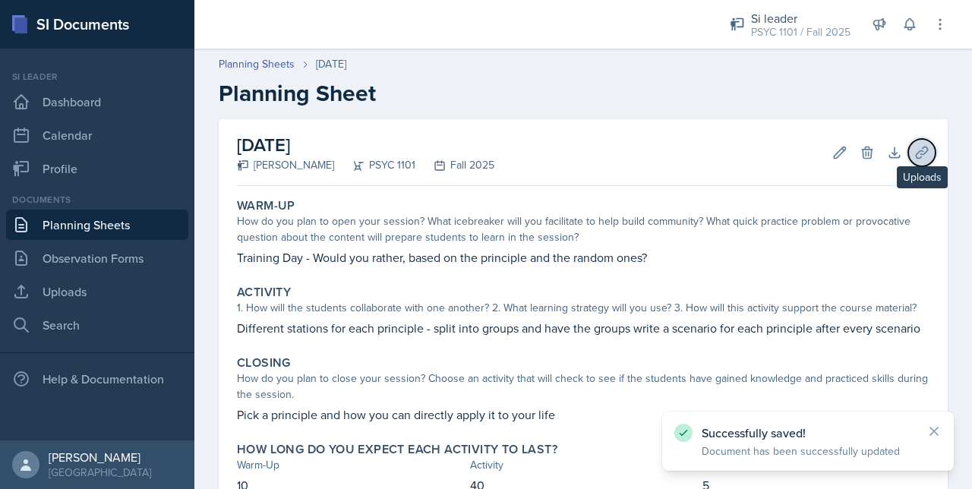
click at [914, 147] on icon at bounding box center [921, 152] width 15 height 15
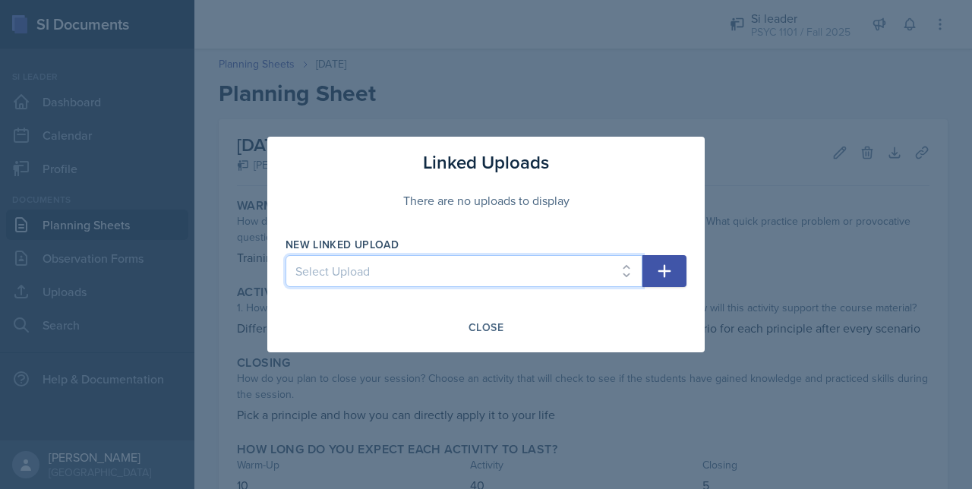
click at [458, 273] on select "Select Upload" at bounding box center [463, 271] width 357 height 32
click at [474, 273] on select "Select Upload" at bounding box center [463, 271] width 357 height 32
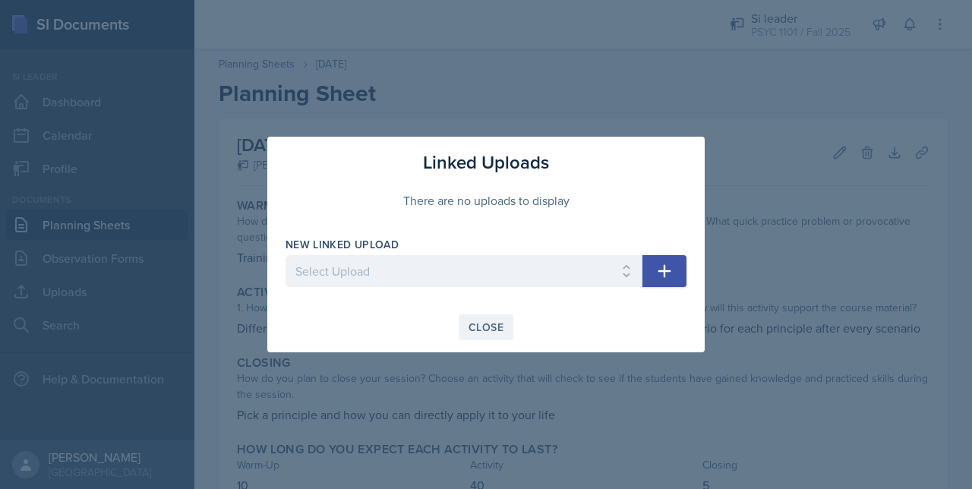
click at [490, 321] on div "Close" at bounding box center [485, 327] width 35 height 12
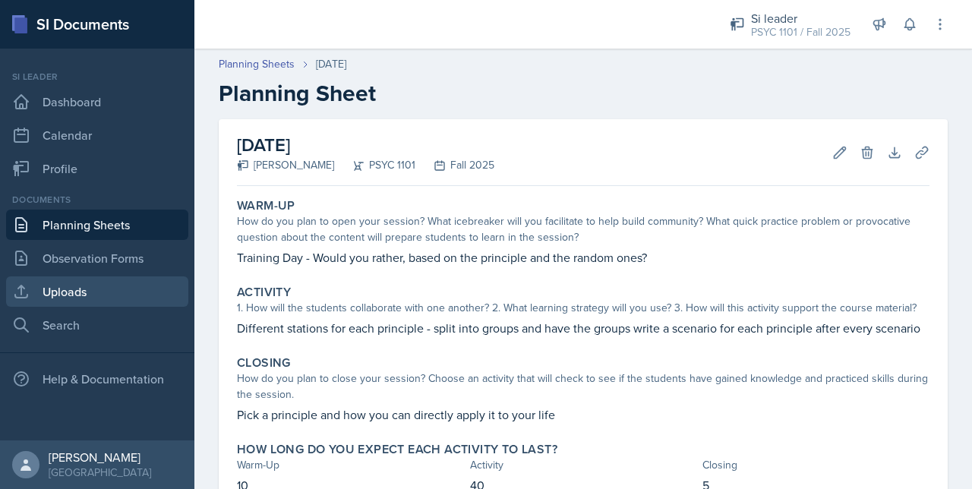
click at [80, 297] on link "Uploads" at bounding box center [97, 291] width 182 height 30
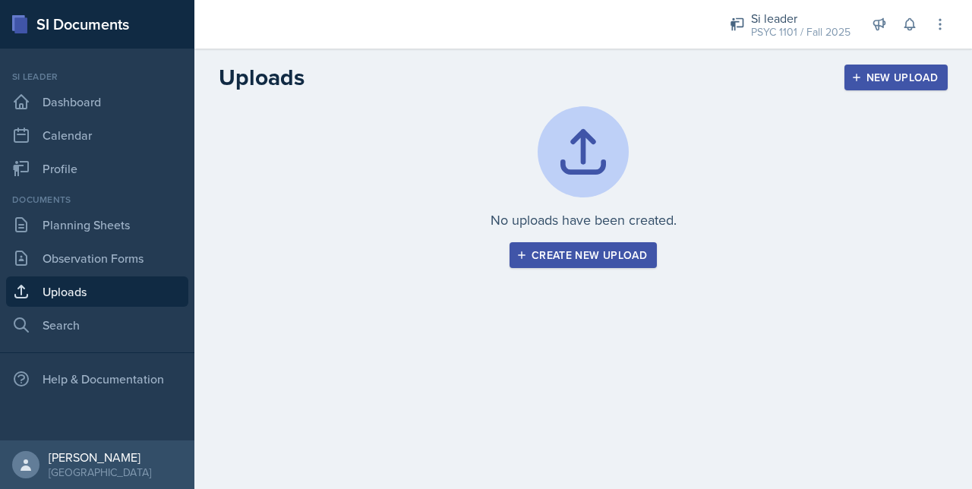
click at [572, 254] on div "Create new upload" at bounding box center [583, 255] width 128 height 12
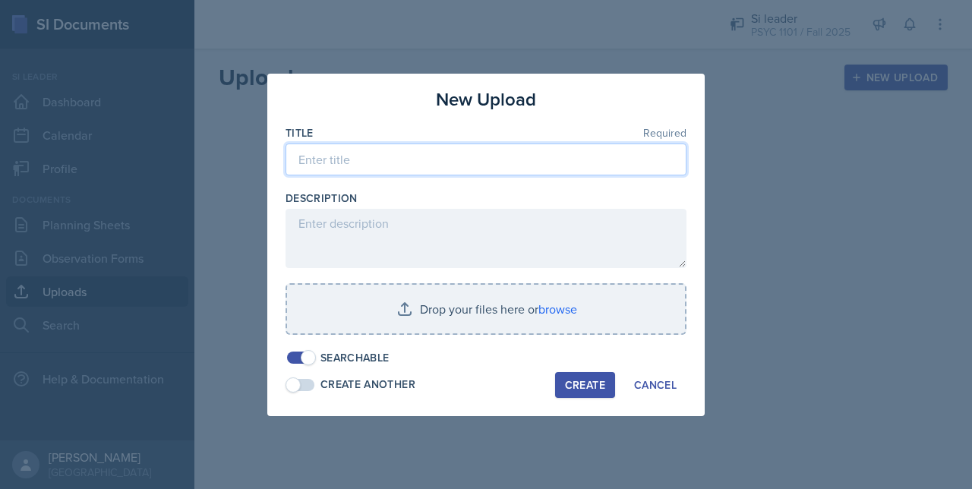
click at [353, 170] on input at bounding box center [485, 159] width 401 height 32
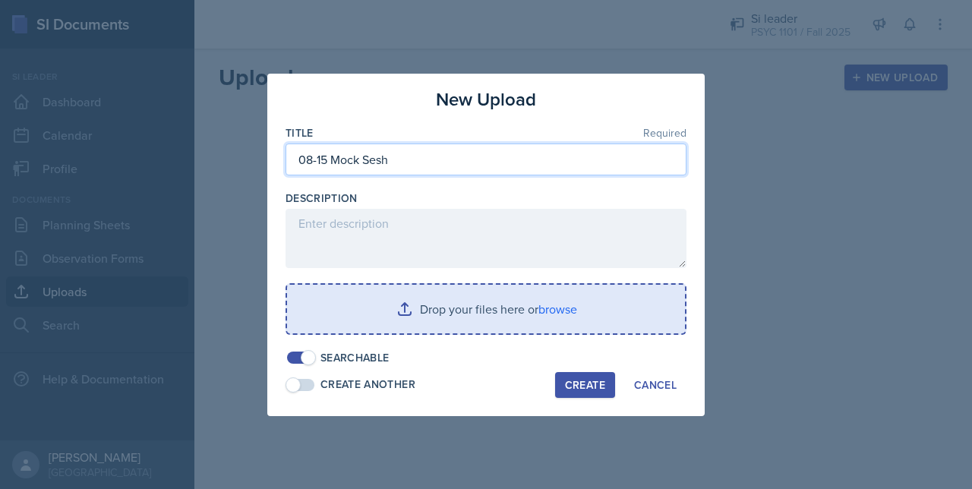
type input "08-15 Mock Sesh"
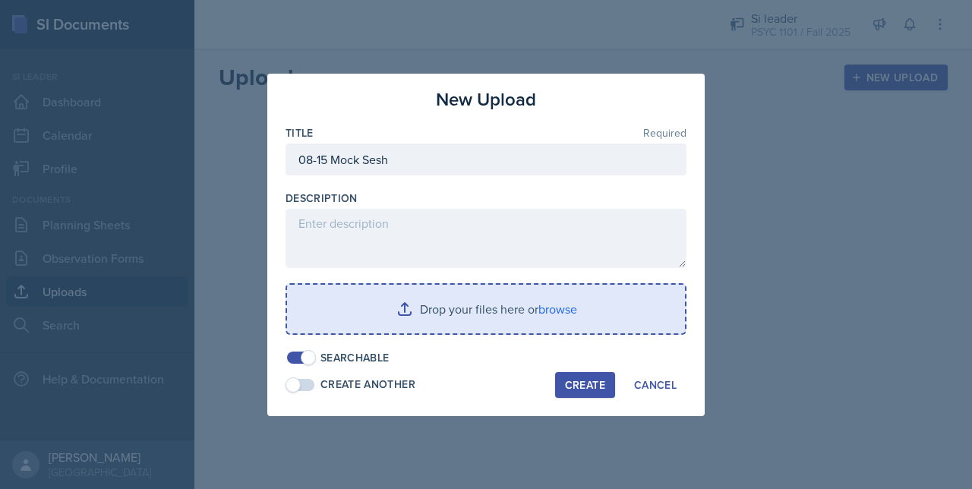
click at [458, 310] on input "file" at bounding box center [486, 309] width 398 height 49
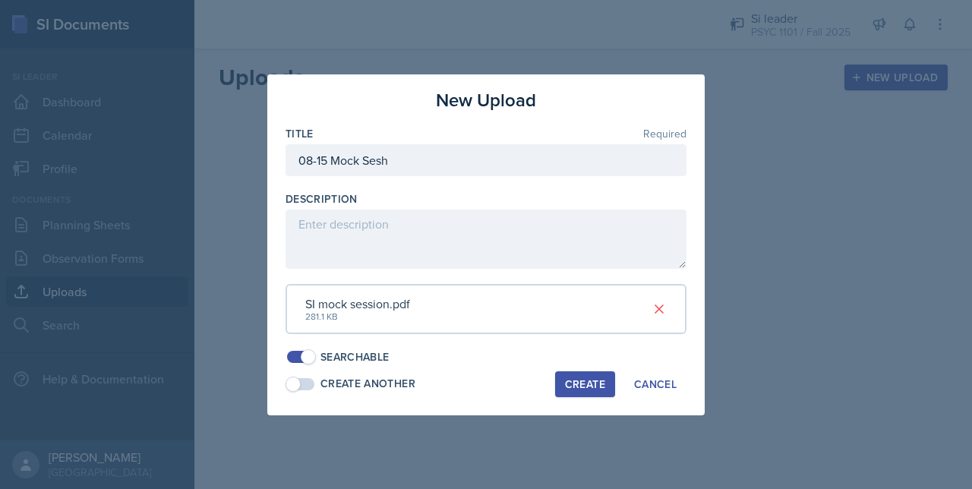
click at [577, 388] on div "Create" at bounding box center [585, 384] width 40 height 12
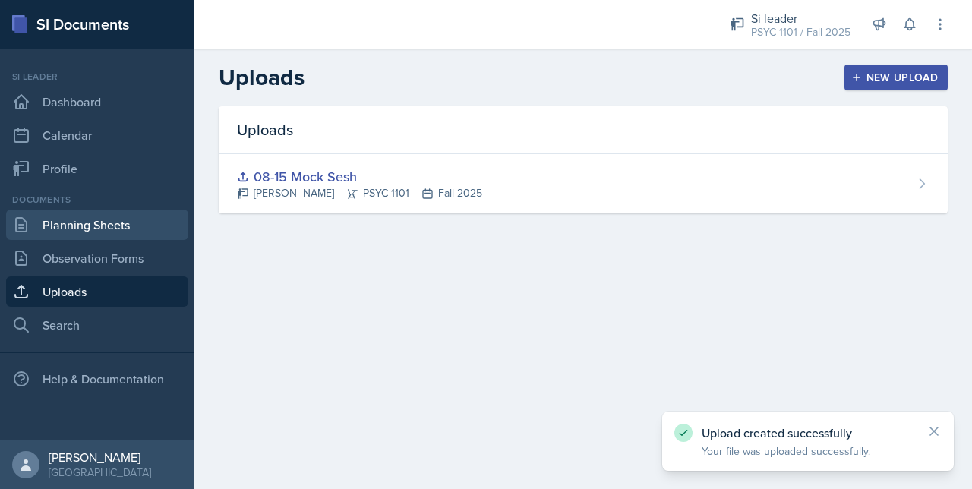
click at [96, 234] on link "Planning Sheets" at bounding box center [97, 225] width 182 height 30
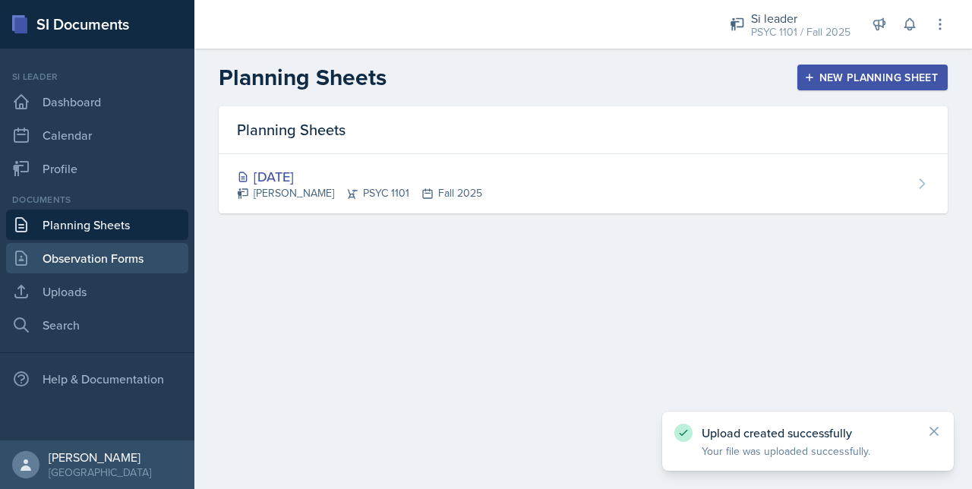
click at [96, 253] on link "Observation Forms" at bounding box center [97, 258] width 182 height 30
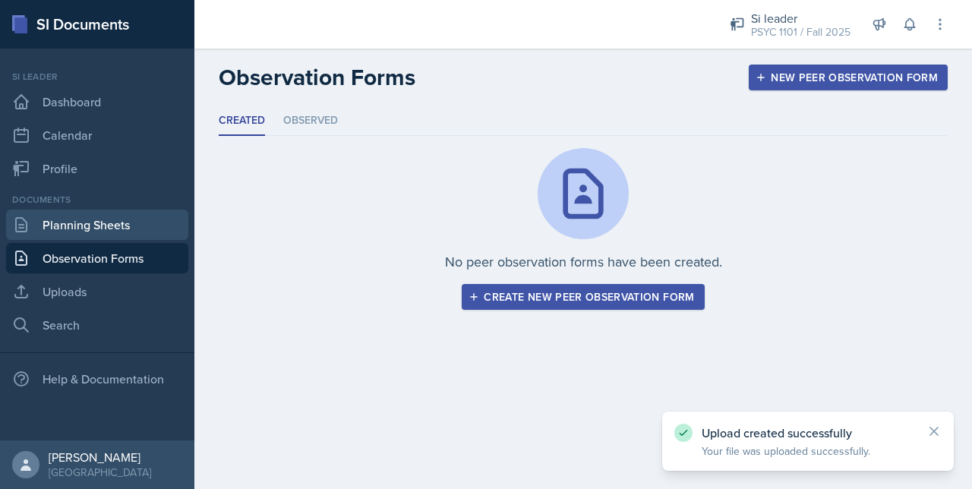
click at [106, 224] on link "Planning Sheets" at bounding box center [97, 225] width 182 height 30
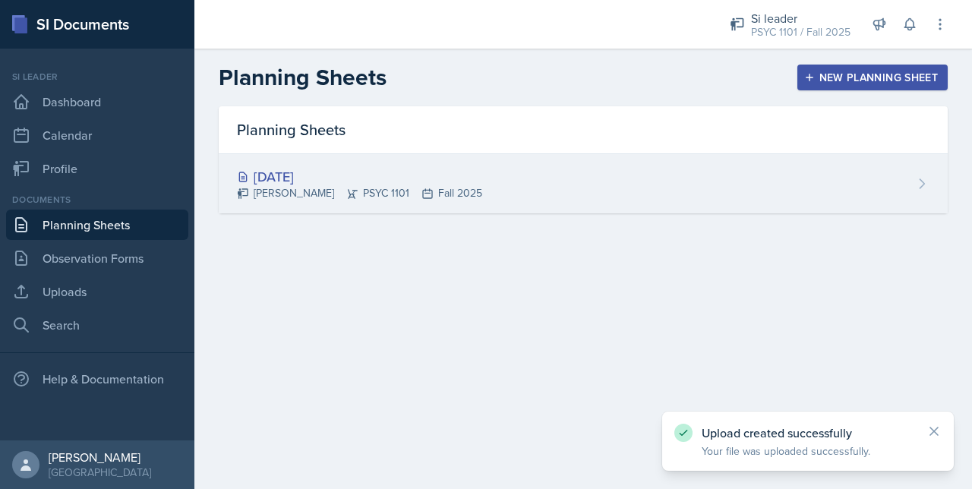
click at [273, 189] on div "[PERSON_NAME] PSYC 1101 Fall 2025" at bounding box center [359, 193] width 245 height 16
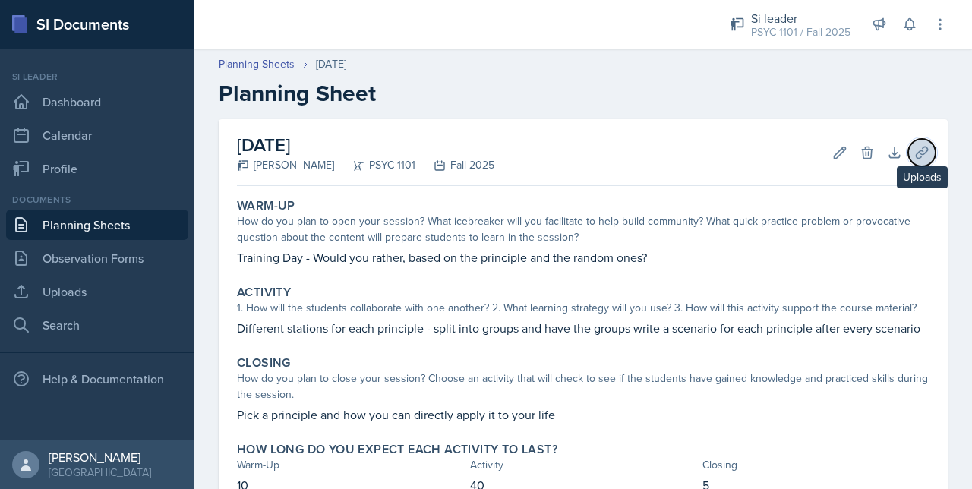
click at [914, 150] on icon at bounding box center [921, 152] width 15 height 15
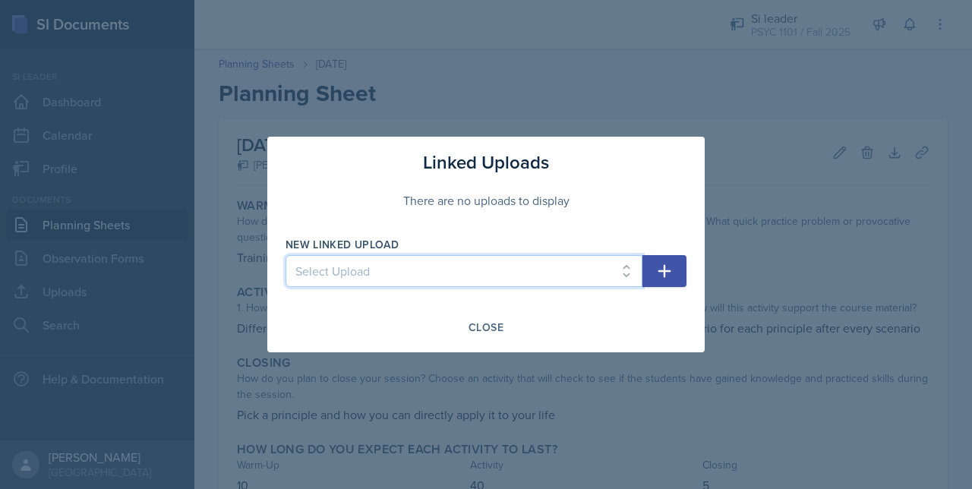
click at [457, 264] on select "Select Upload 08-15 Mock Sesh" at bounding box center [463, 271] width 357 height 32
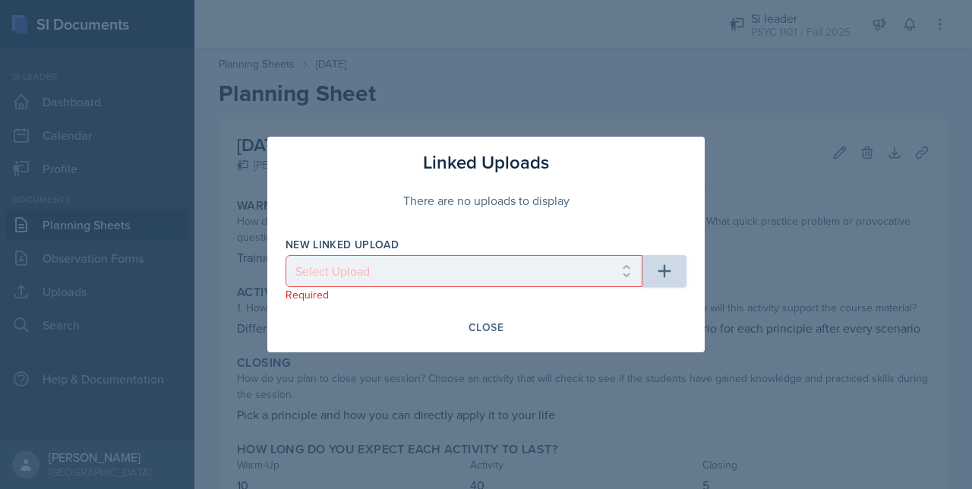
click at [361, 339] on div "Linked Uploads There are no uploads to display New Linked Upload Select Upload …" at bounding box center [485, 245] width 437 height 216
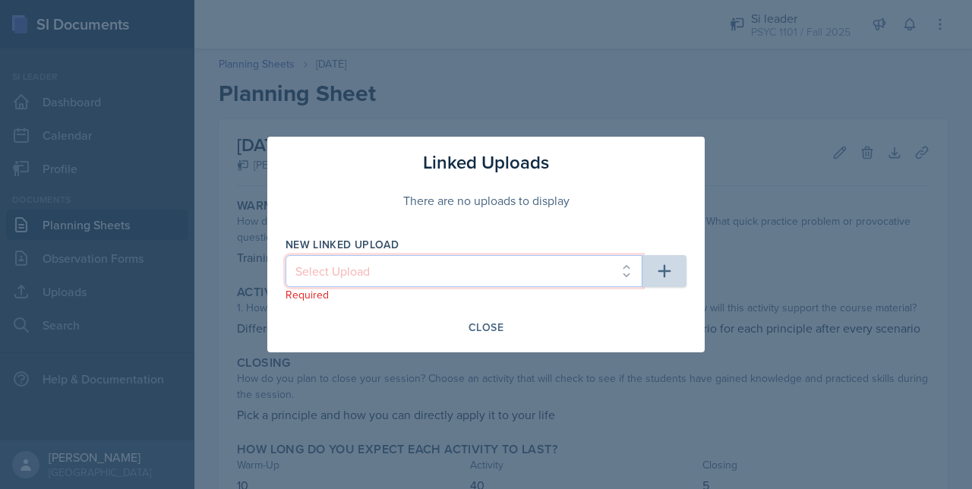
click at [452, 269] on select "Select Upload 08-15 Mock Sesh" at bounding box center [463, 271] width 357 height 32
select select "25c9e368-b28b-4c12-a611-0c5e6b051329"
click at [285, 255] on select "Select Upload 08-15 Mock Sesh" at bounding box center [463, 271] width 357 height 32
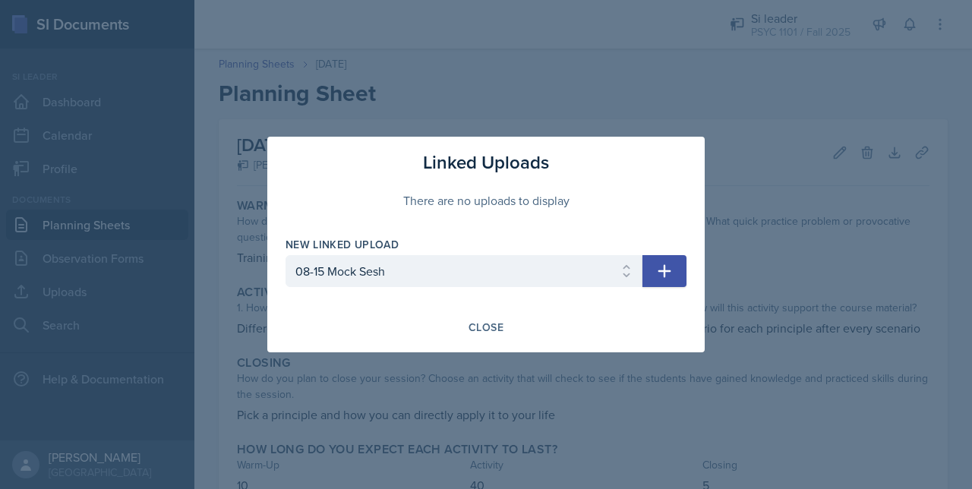
click at [662, 265] on icon "button" at bounding box center [664, 271] width 18 height 18
select select
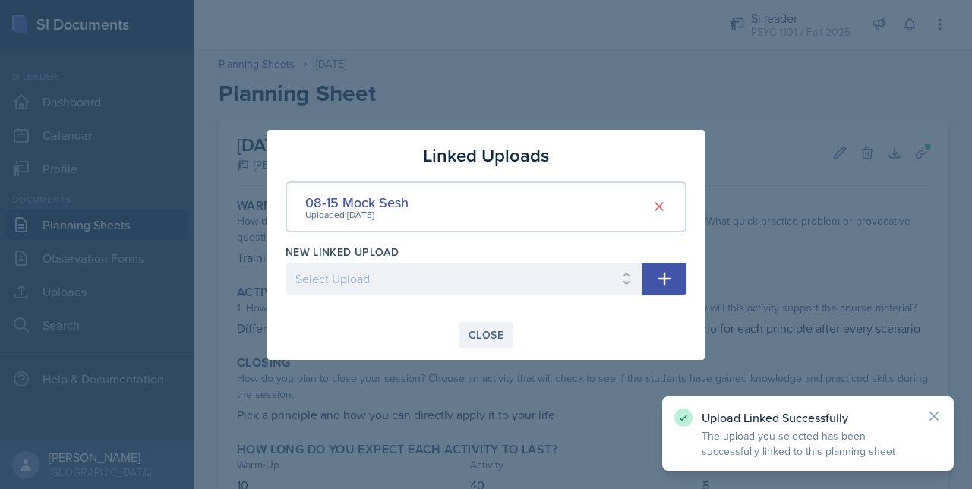
click at [485, 333] on div "Close" at bounding box center [485, 335] width 35 height 12
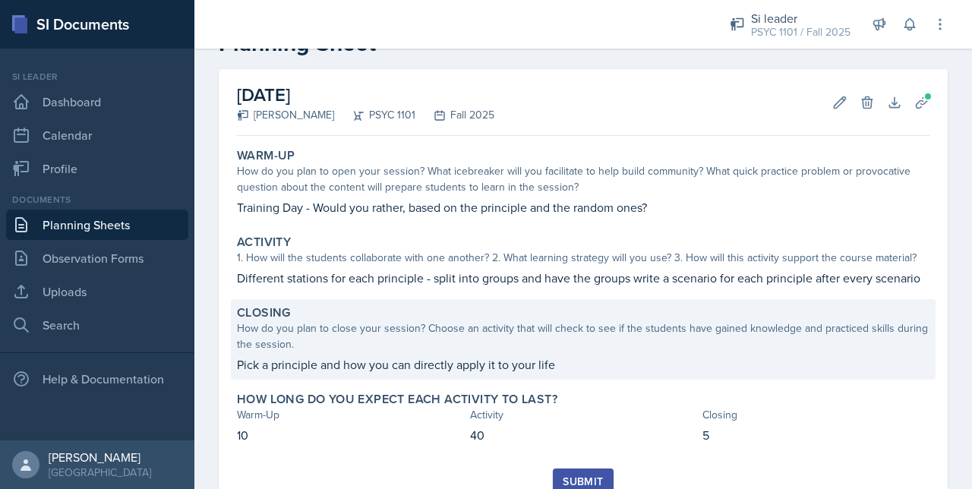
scroll to position [128, 0]
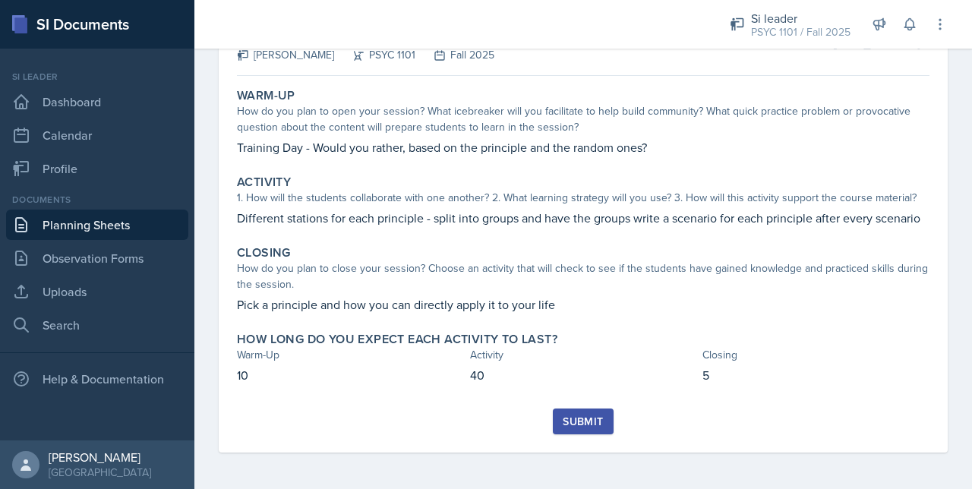
click at [572, 420] on div "Submit" at bounding box center [582, 421] width 40 height 12
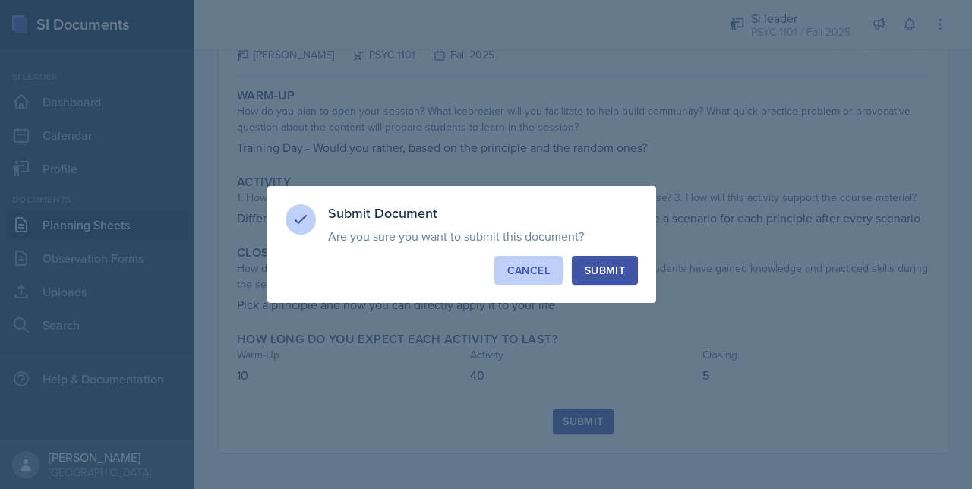
click at [519, 283] on button "Cancel" at bounding box center [528, 270] width 68 height 29
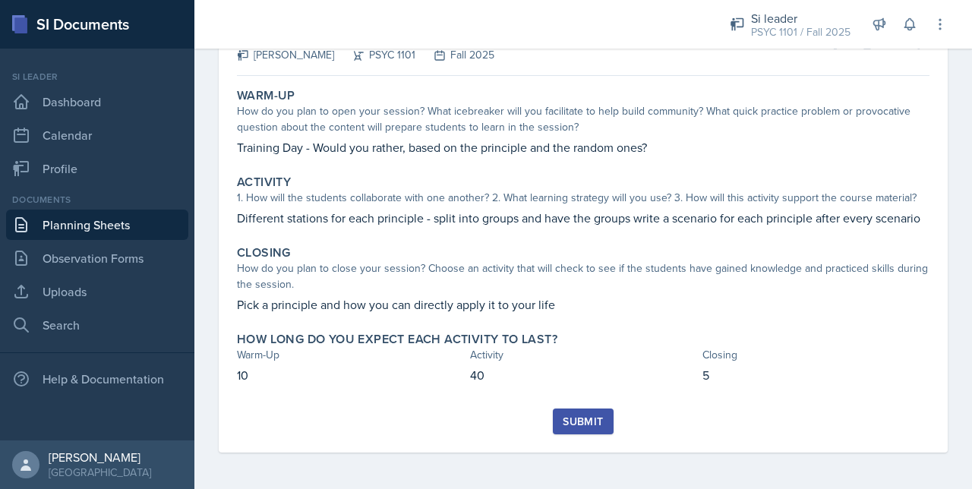
click at [569, 412] on button "Submit" at bounding box center [583, 421] width 60 height 26
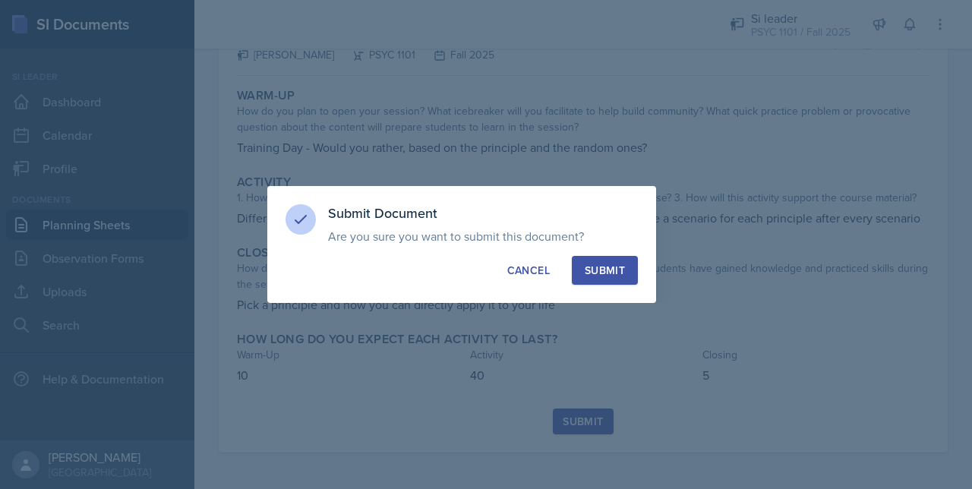
click at [587, 257] on button "Submit" at bounding box center [605, 270] width 66 height 29
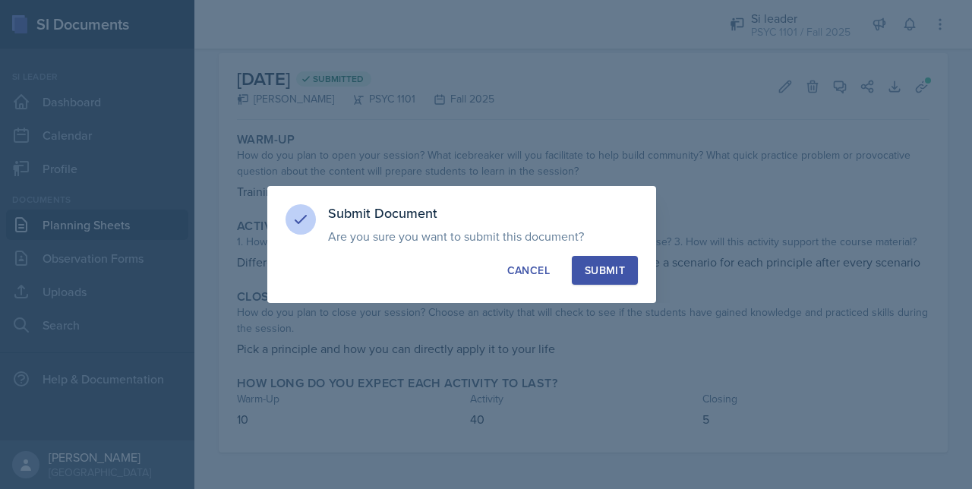
scroll to position [83, 0]
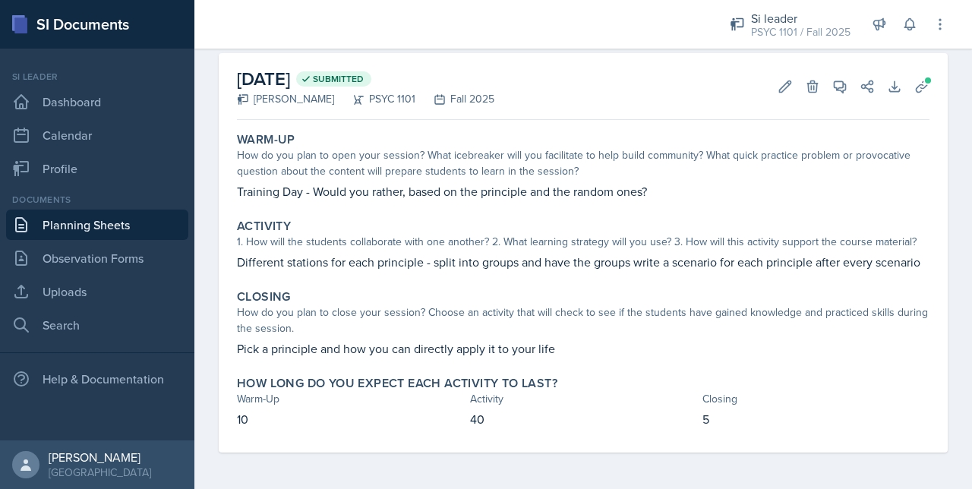
click at [285, 423] on p "10" at bounding box center [350, 419] width 227 height 18
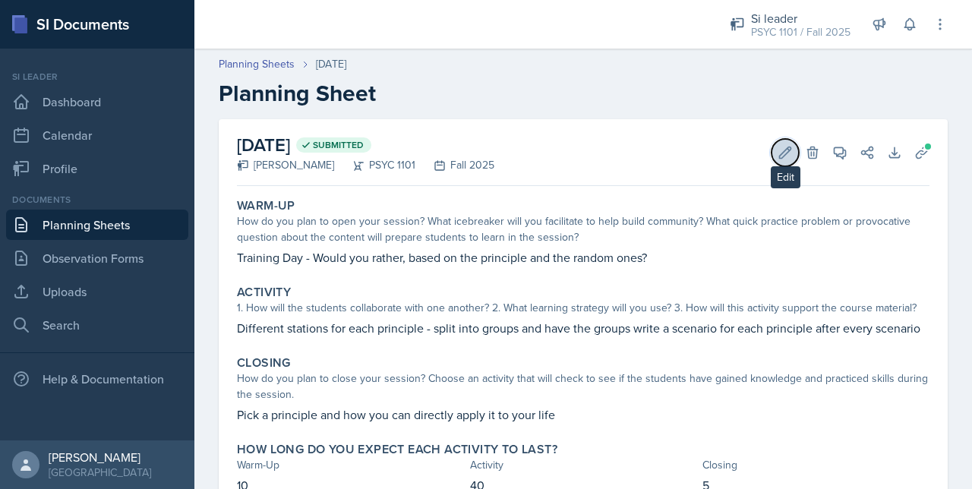
click at [780, 153] on icon at bounding box center [785, 152] width 11 height 11
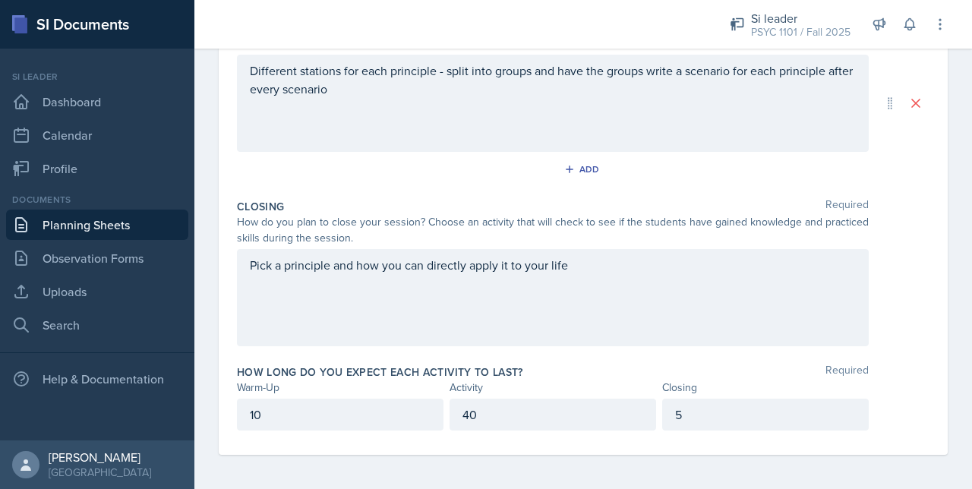
click at [280, 406] on p "10" at bounding box center [340, 414] width 181 height 18
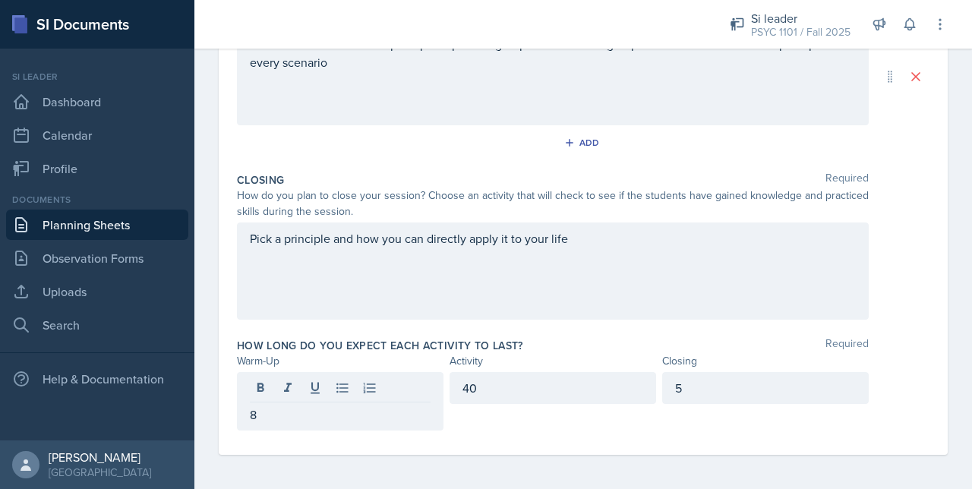
click at [682, 374] on div "5" at bounding box center [765, 388] width 206 height 32
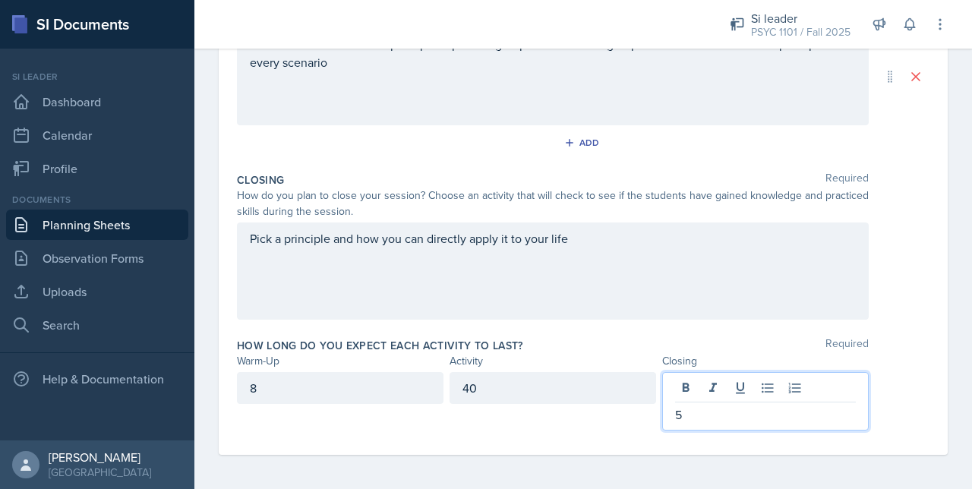
click at [694, 414] on p "5" at bounding box center [765, 414] width 181 height 18
click at [509, 423] on div "40" at bounding box center [552, 401] width 206 height 58
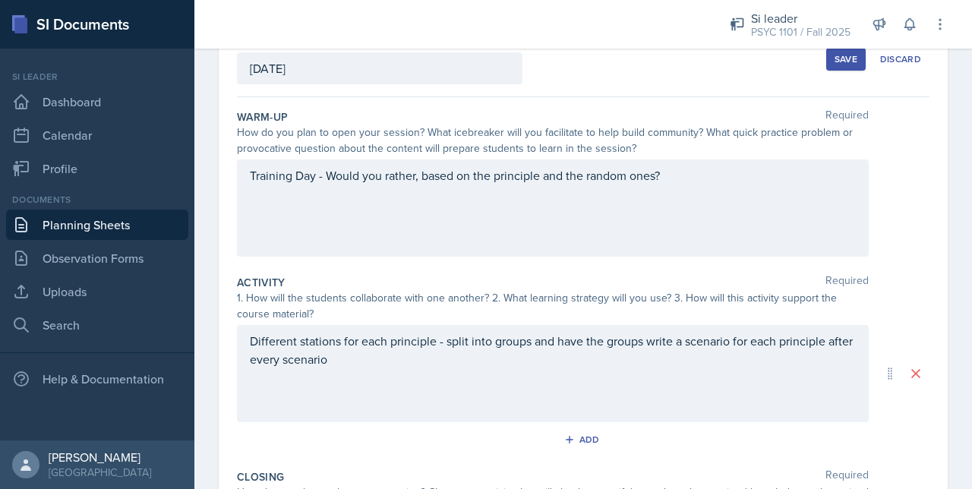
scroll to position [0, 0]
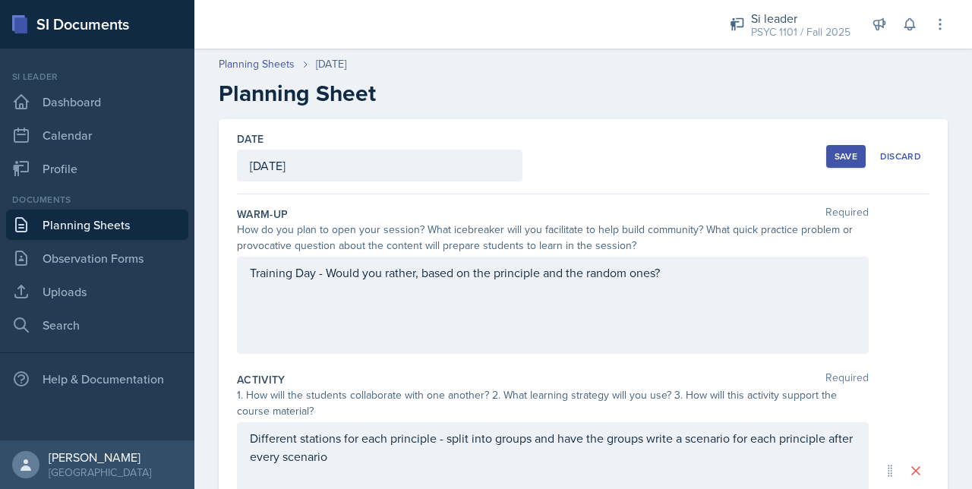
click at [834, 156] on div "Save" at bounding box center [845, 156] width 23 height 12
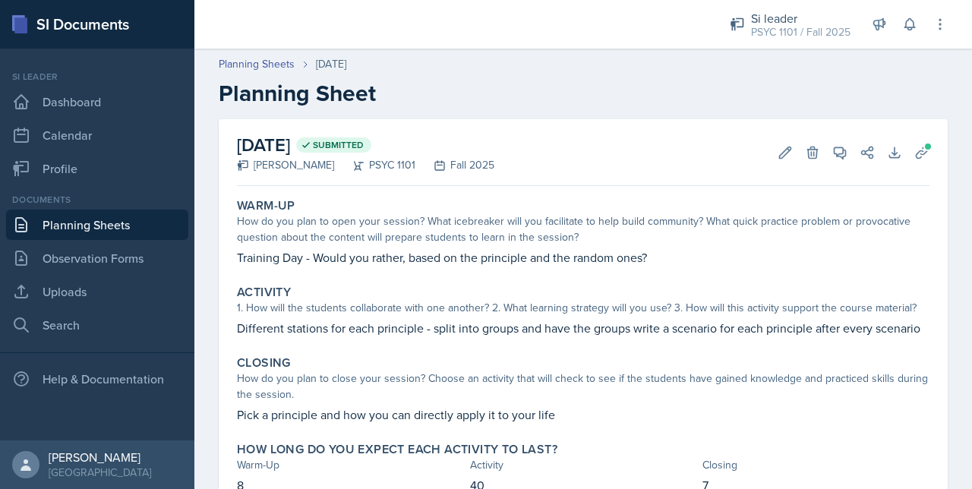
scroll to position [83, 0]
